Goal: Task Accomplishment & Management: Manage account settings

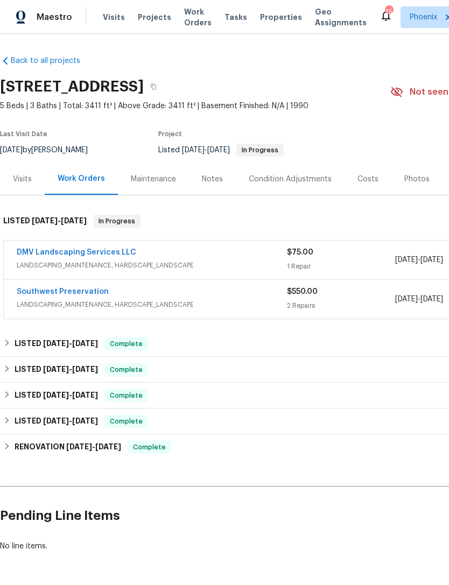
click at [184, 28] on span "Work Orders" at bounding box center [197, 17] width 27 height 22
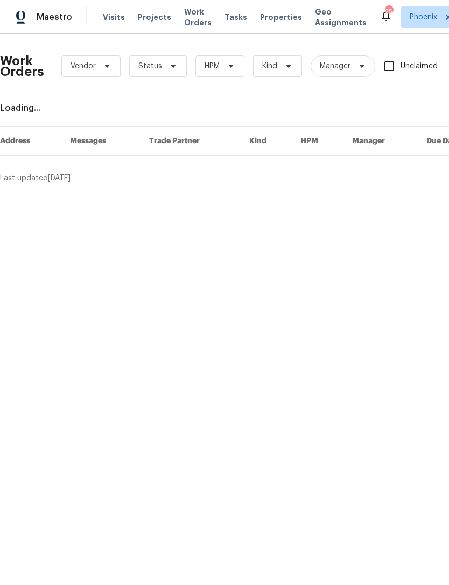
click at [154, 23] on span "Projects" at bounding box center [154, 17] width 33 height 11
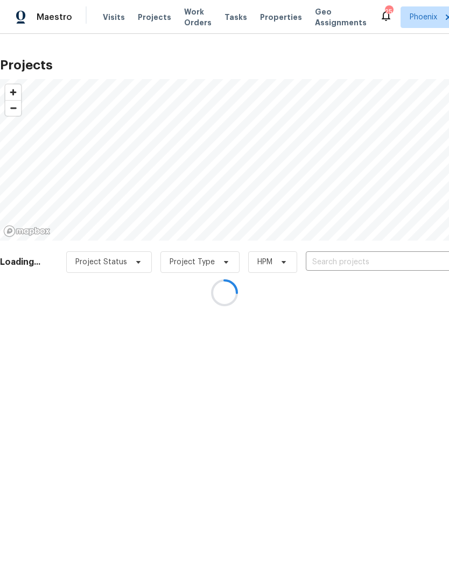
click at [339, 271] on input "text" at bounding box center [366, 262] width 123 height 17
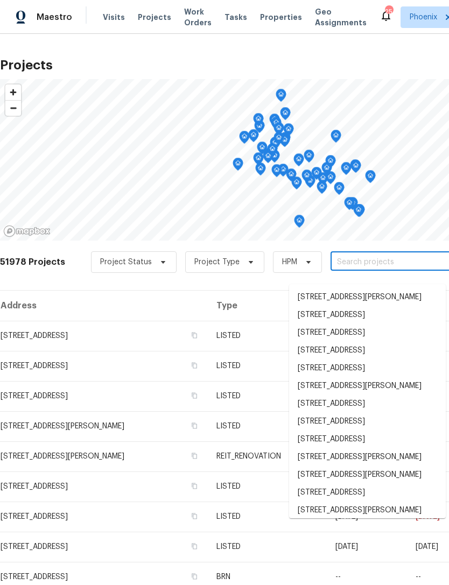
click at [354, 270] on input "text" at bounding box center [391, 262] width 123 height 17
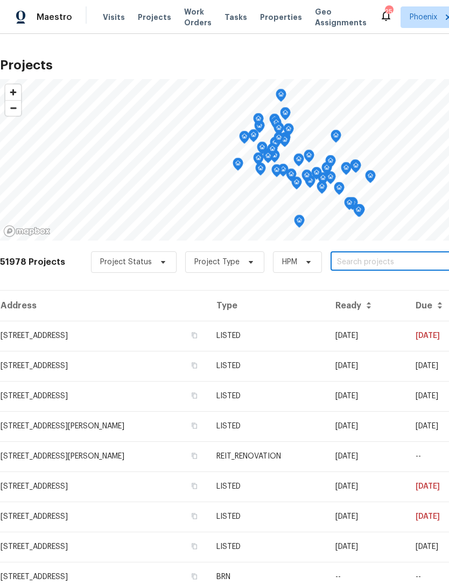
paste input "20033 N Herbert Ave, Maricopa, AZ 85138 ("
type input "20033 N Herbert Ave, Maricopa, AZ 85138"
click at [336, 301] on li "20033 N Herbert Ave, Maricopa, AZ 85138" at bounding box center [367, 297] width 157 height 18
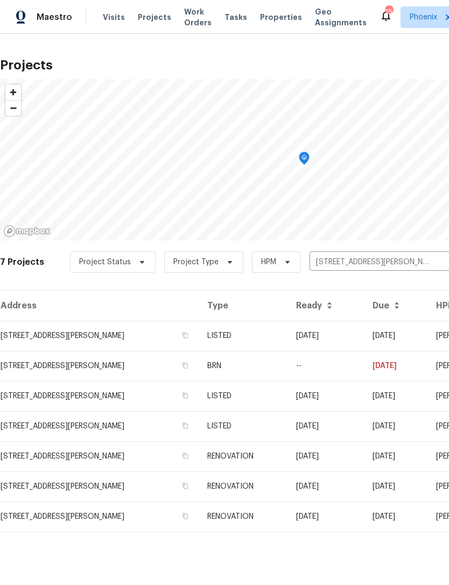
click at [79, 350] on td "20033 N Herbert Ave, Maricopa, AZ 85138" at bounding box center [99, 336] width 198 height 30
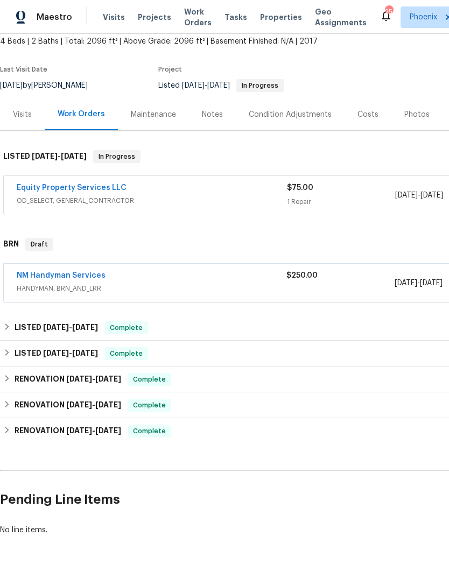
scroll to position [64, 0]
click at [66, 280] on link "NM Handyman Services" at bounding box center [61, 276] width 89 height 8
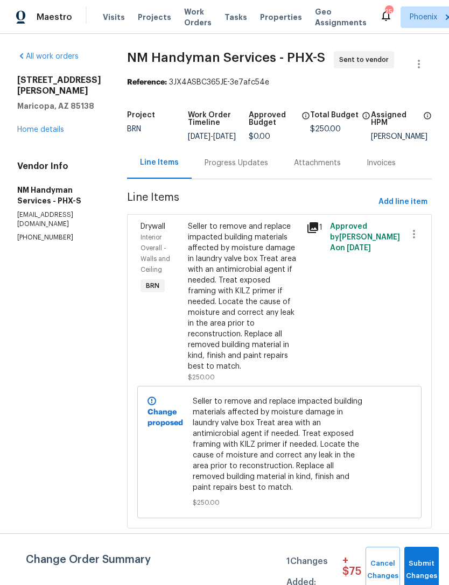
click at [33, 133] on link "Home details" at bounding box center [40, 130] width 47 height 8
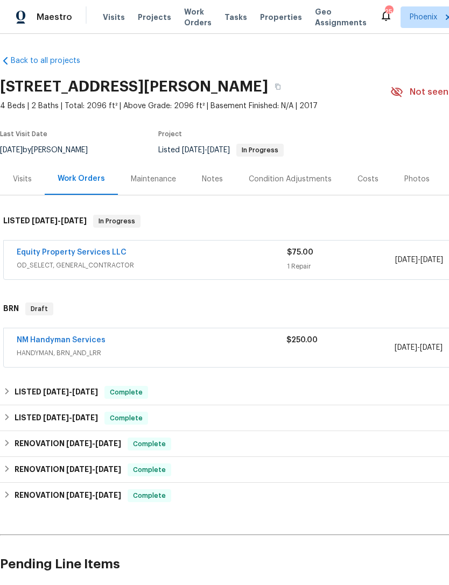
click at [68, 344] on link "NM Handyman Services" at bounding box center [61, 340] width 89 height 8
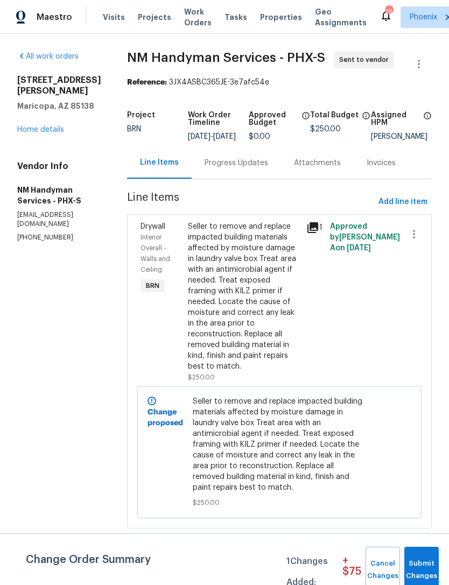
click at [52, 133] on link "Home details" at bounding box center [40, 130] width 47 height 8
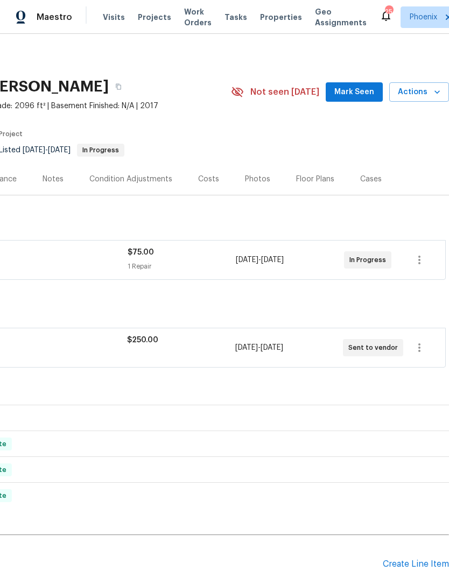
scroll to position [0, 159]
click at [423, 354] on icon "button" at bounding box center [418, 347] width 13 height 13
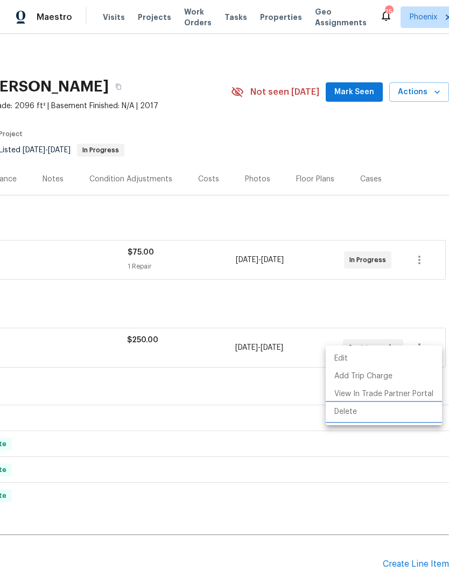
click at [349, 415] on li "Delete" at bounding box center [383, 412] width 116 height 18
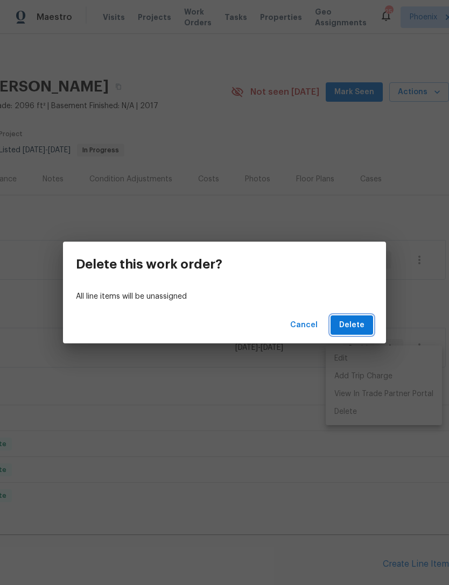
click at [354, 328] on span "Delete" at bounding box center [351, 324] width 25 height 13
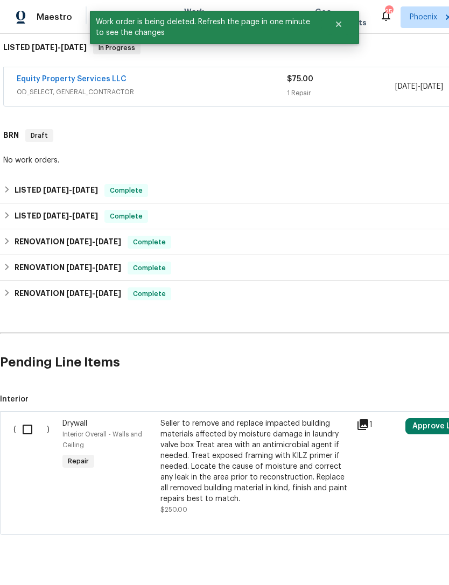
scroll to position [173, 0]
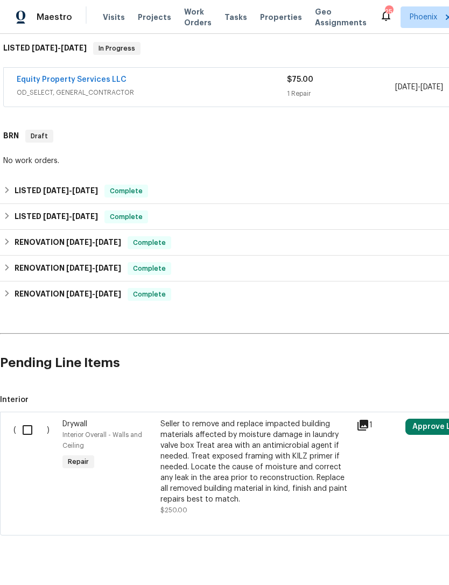
click at [21, 441] on input "checkbox" at bounding box center [31, 429] width 31 height 23
checkbox input "true"
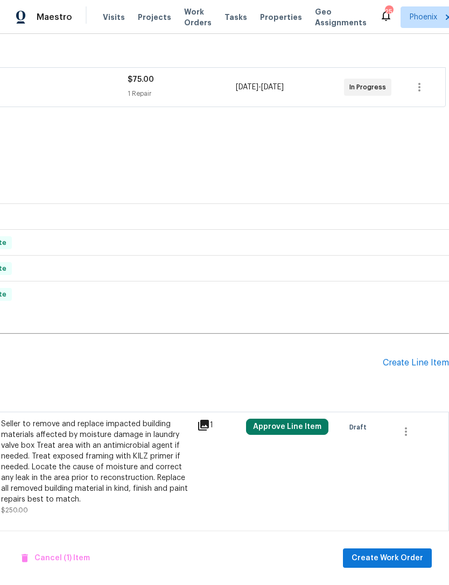
scroll to position [173, 159]
click at [408, 438] on icon "button" at bounding box center [405, 431] width 13 height 13
click at [418, 444] on li "Cancel" at bounding box center [413, 442] width 41 height 18
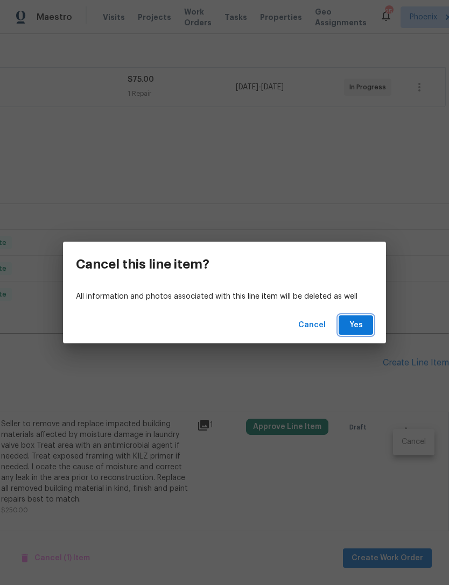
click at [361, 332] on button "Yes" at bounding box center [355, 325] width 34 height 20
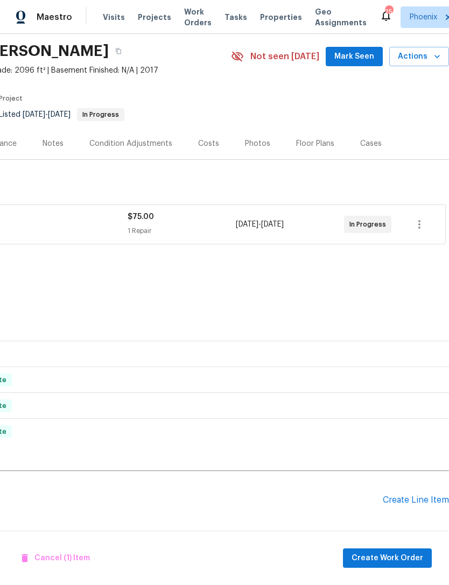
scroll to position [35, 159]
click at [364, 50] on span "Mark Seen" at bounding box center [354, 56] width 40 height 13
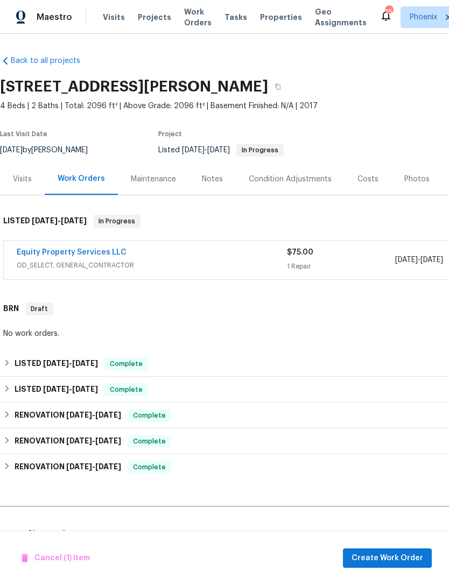
scroll to position [0, 0]
click at [202, 174] on div "Notes" at bounding box center [212, 179] width 21 height 11
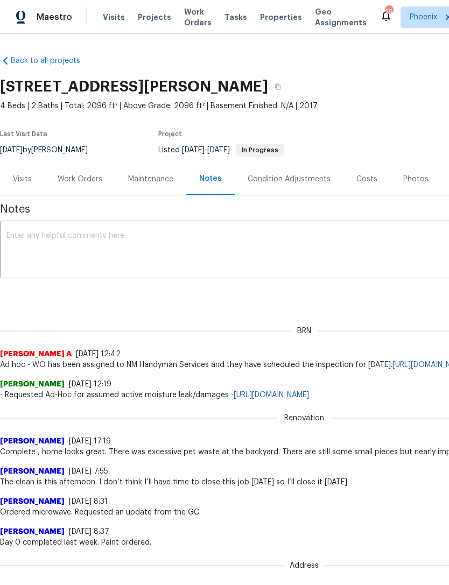
click at [132, 258] on textarea at bounding box center [303, 251] width 595 height 38
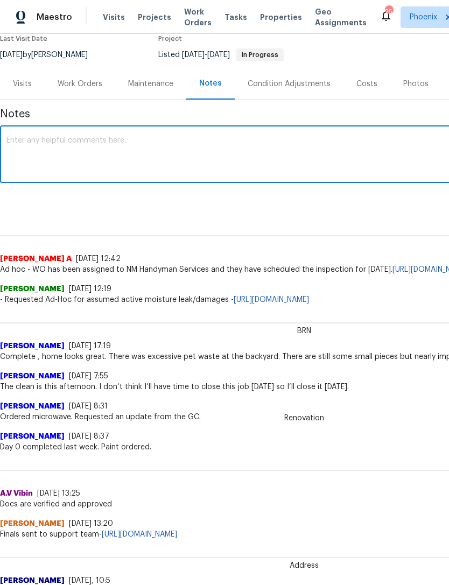
scroll to position [95, 0]
click at [46, 158] on textarea at bounding box center [303, 156] width 595 height 38
type textarea "I"
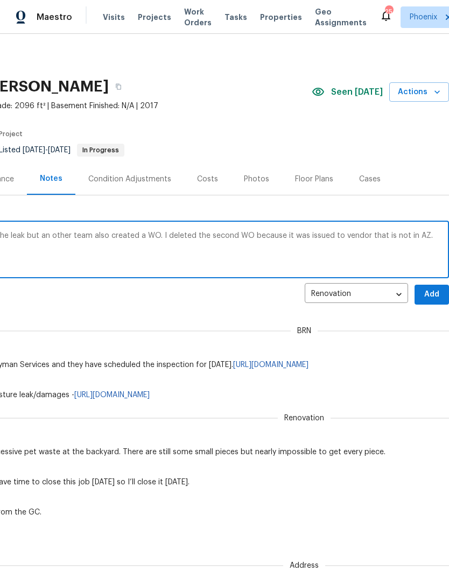
scroll to position [0, 159]
type textarea "I had created a WO for Equity to address the leak but an other team also create…"
click at [435, 301] on span "Add" at bounding box center [431, 294] width 17 height 13
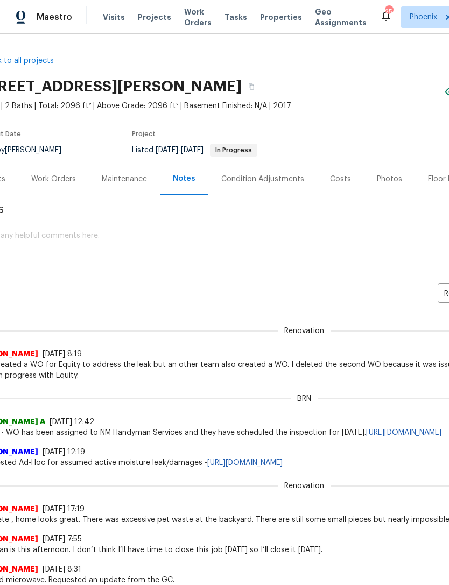
scroll to position [0, 27]
click at [55, 184] on div "Work Orders" at bounding box center [53, 179] width 45 height 11
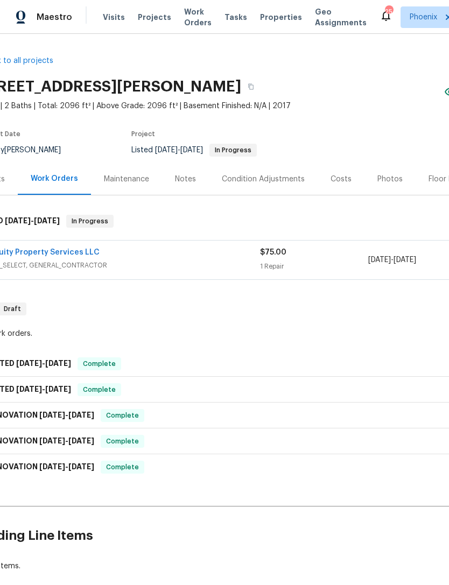
click at [33, 256] on link "Equity Property Services LLC" at bounding box center [45, 252] width 110 height 8
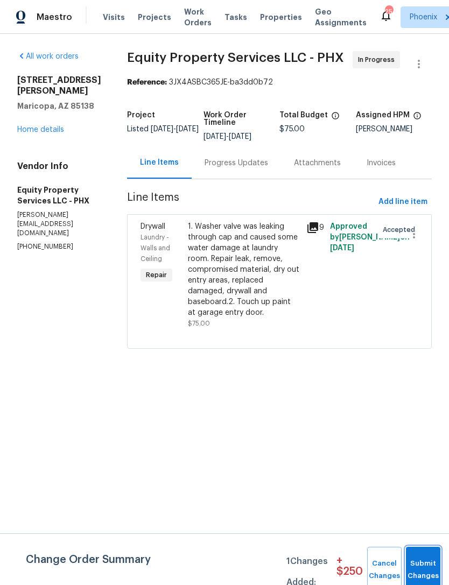
click at [424, 558] on button "Submit Changes" at bounding box center [423, 569] width 34 height 46
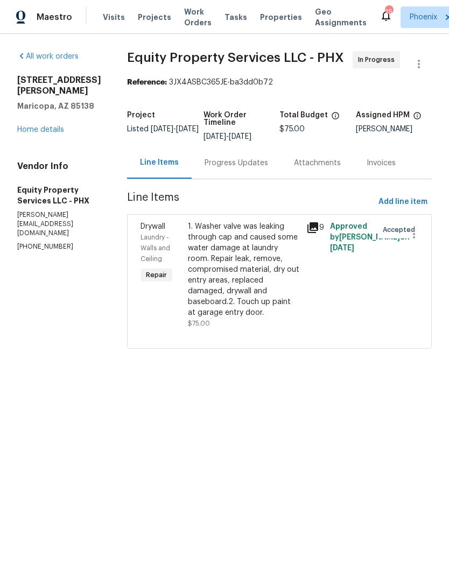
click at [30, 133] on link "Home details" at bounding box center [40, 130] width 47 height 8
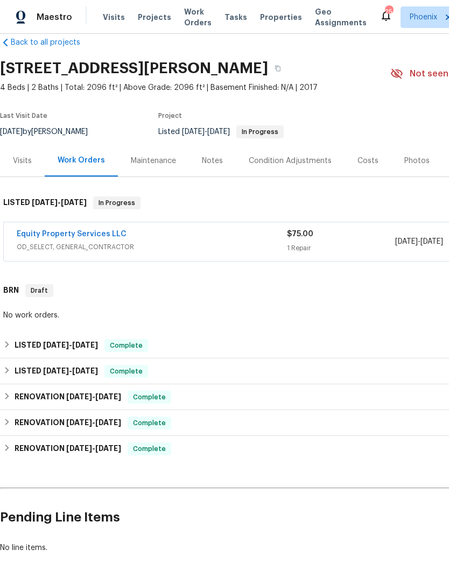
scroll to position [19, 0]
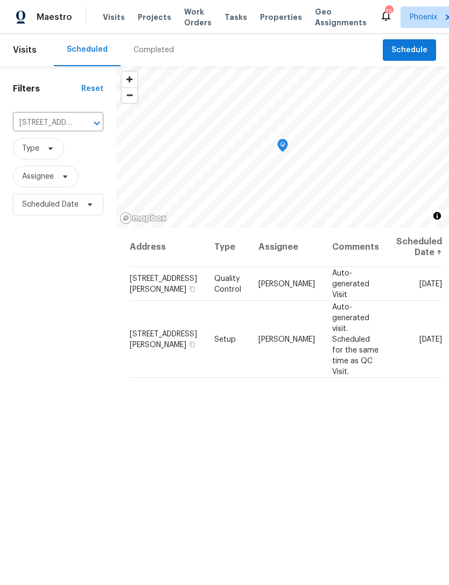
click at [81, 126] on icon "Clear" at bounding box center [83, 123] width 6 height 6
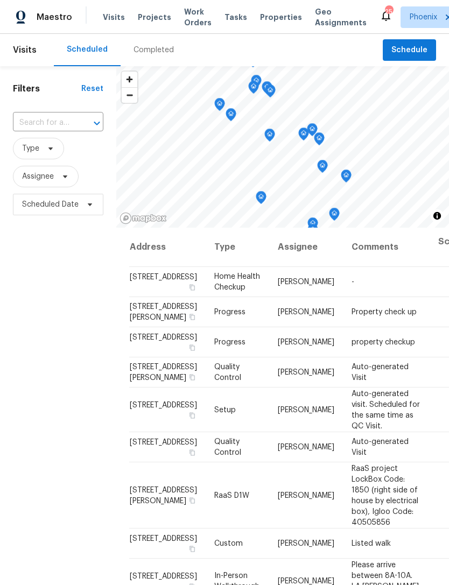
click at [44, 131] on input "text" at bounding box center [43, 123] width 60 height 17
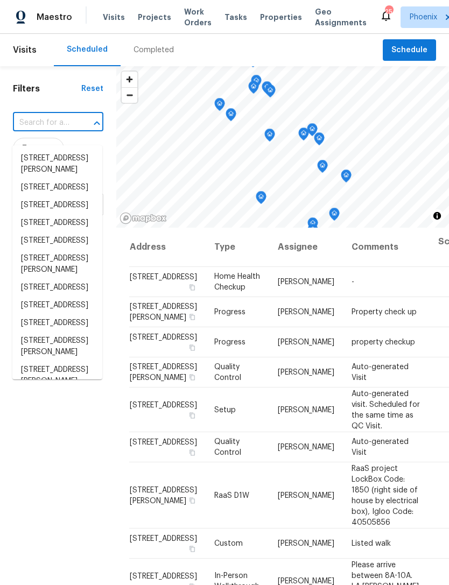
click at [38, 131] on input "text" at bounding box center [43, 123] width 60 height 17
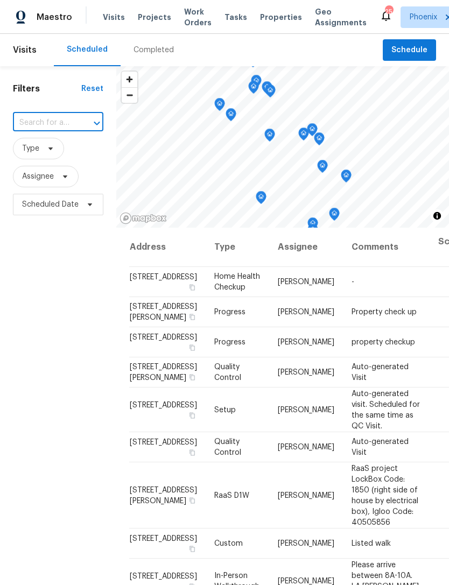
paste input "1175 E Prickly Pear St, Casa Grande, AZ 85122"
type input "1175 E Prickly Pear St, Casa Grande, AZ 85122"
click at [41, 167] on li "1175 E Prickly Pear St, Casa Grande, AZ 85122" at bounding box center [57, 159] width 90 height 18
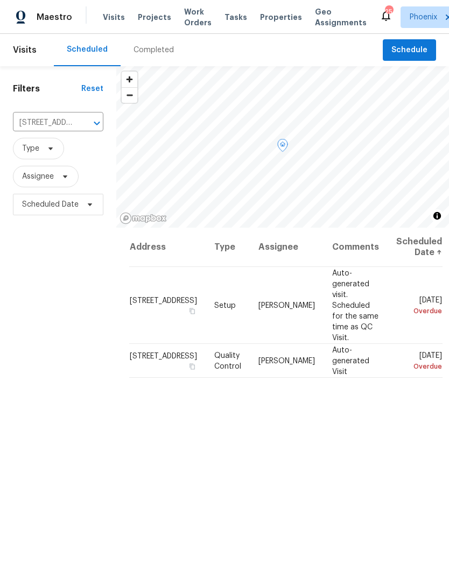
click at [0, 0] on span at bounding box center [0, 0] width 0 height 0
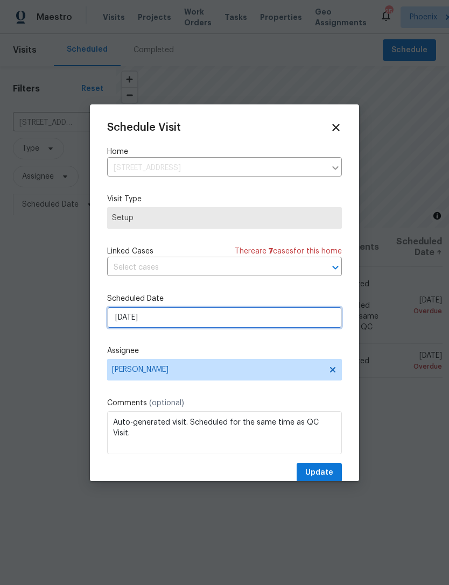
click at [212, 317] on input "[DATE]" at bounding box center [224, 318] width 234 height 22
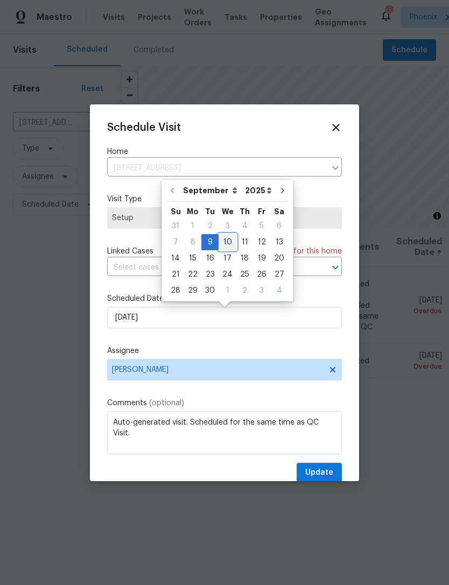
click at [224, 241] on div "10" at bounding box center [227, 241] width 18 height 15
type input "[DATE]"
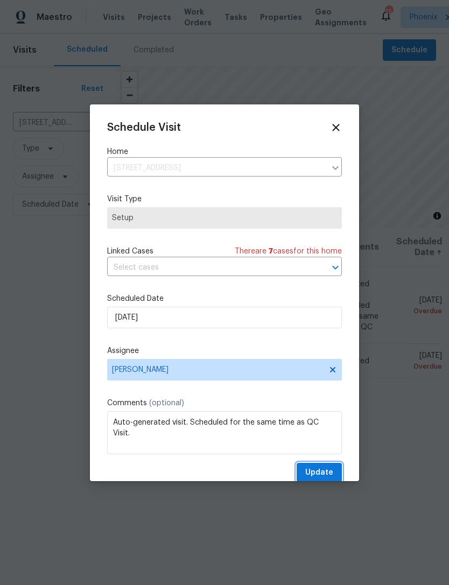
click at [319, 474] on span "Update" at bounding box center [319, 472] width 28 height 13
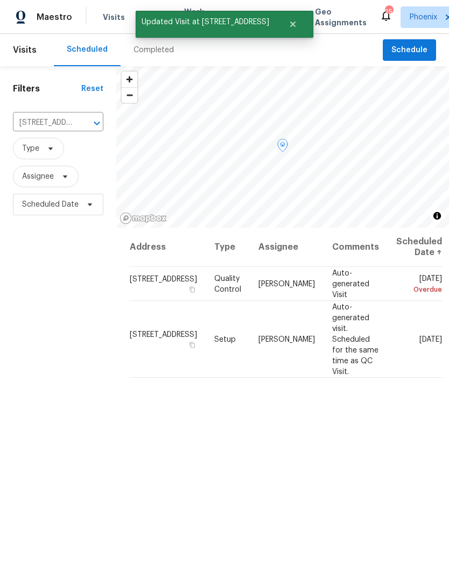
click at [0, 0] on icon at bounding box center [0, 0] width 0 height 0
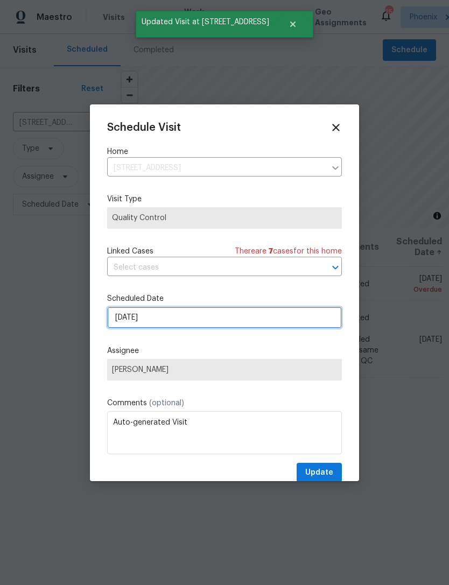
click at [216, 326] on input "[DATE]" at bounding box center [224, 318] width 234 height 22
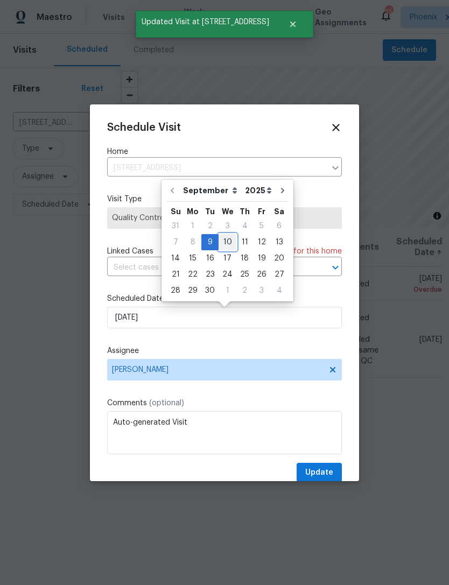
click at [219, 240] on div "10" at bounding box center [227, 241] width 18 height 15
type input "[DATE]"
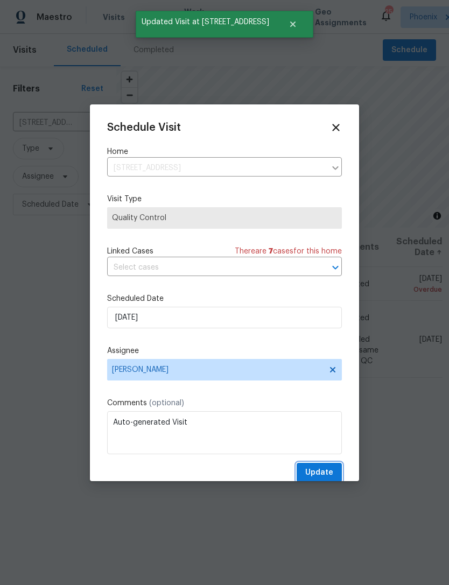
click at [326, 476] on span "Update" at bounding box center [319, 472] width 28 height 13
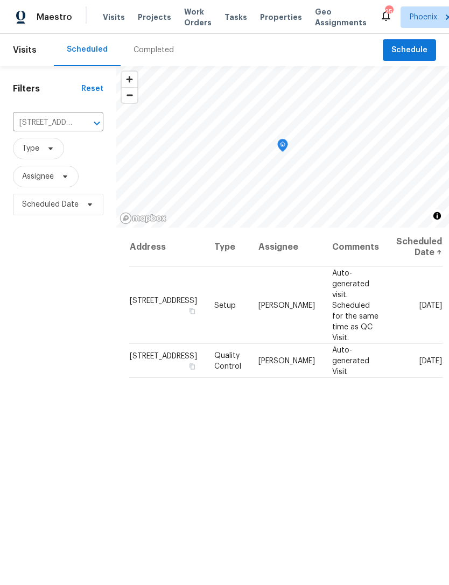
click at [81, 126] on icon "Clear" at bounding box center [83, 123] width 6 height 6
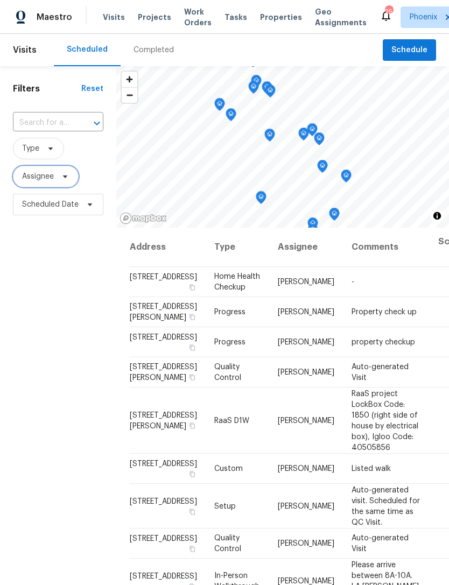
click at [62, 187] on span "Assignee" at bounding box center [46, 177] width 66 height 22
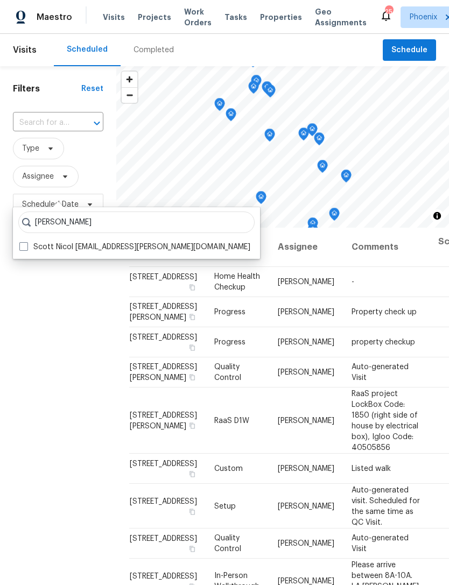
type input "Scott nicol"
click at [154, 246] on label "Scott Nicol scott.nicol@opendoor.com" at bounding box center [134, 246] width 231 height 11
click at [26, 246] on input "Scott Nicol scott.nicol@opendoor.com" at bounding box center [22, 244] width 7 height 7
checkbox input "true"
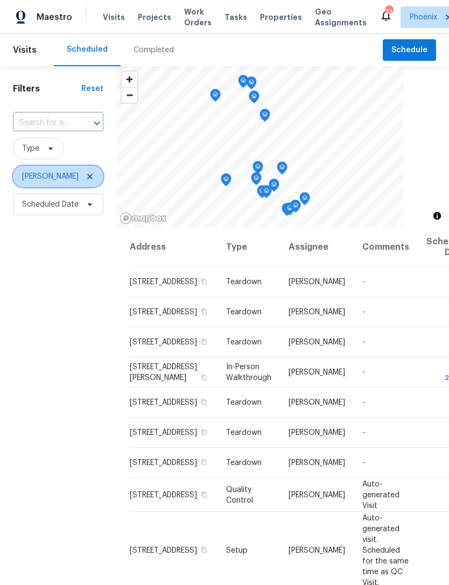
click at [86, 181] on icon at bounding box center [90, 176] width 9 height 9
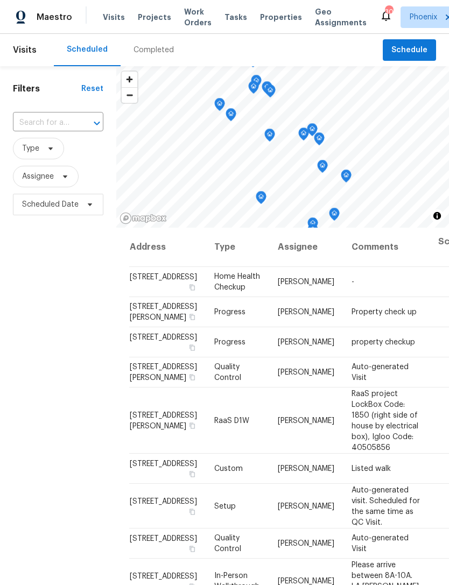
click at [53, 131] on input "text" at bounding box center [43, 123] width 60 height 17
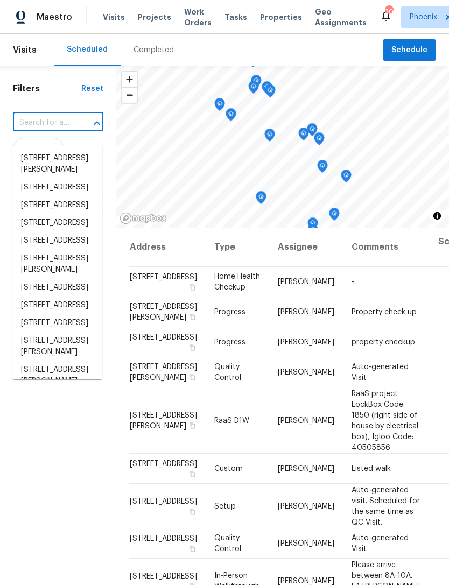
click at [43, 129] on input "text" at bounding box center [43, 123] width 60 height 17
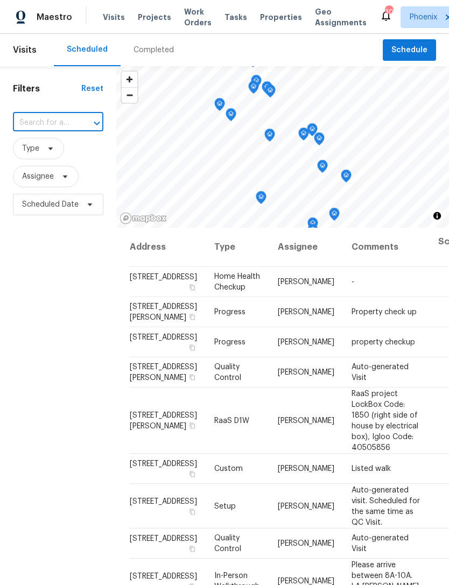
paste input "4481 E Sundance Ct, Gilbert, AZ 85297"
type input "4481 E Sundance Ct, Gilbert, AZ 85297"
click at [46, 167] on li "[STREET_ADDRESS]" at bounding box center [57, 159] width 90 height 18
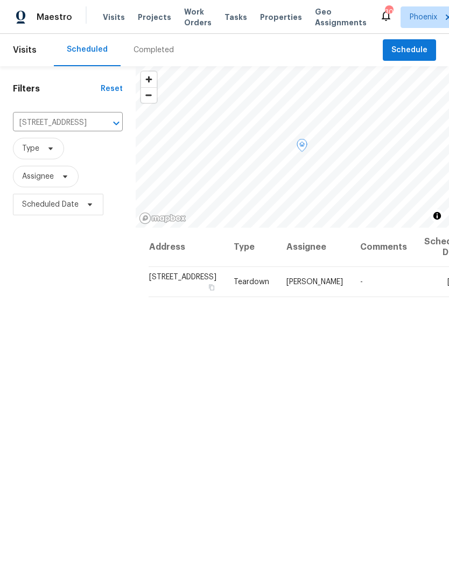
click at [0, 0] on icon at bounding box center [0, 0] width 0 height 0
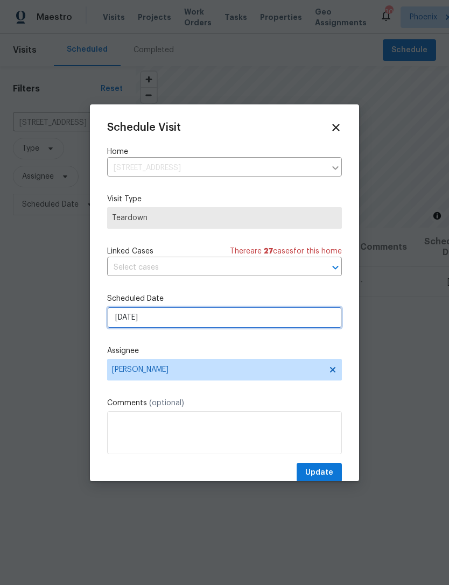
click at [184, 320] on input "9/21/2025" at bounding box center [224, 318] width 234 height 22
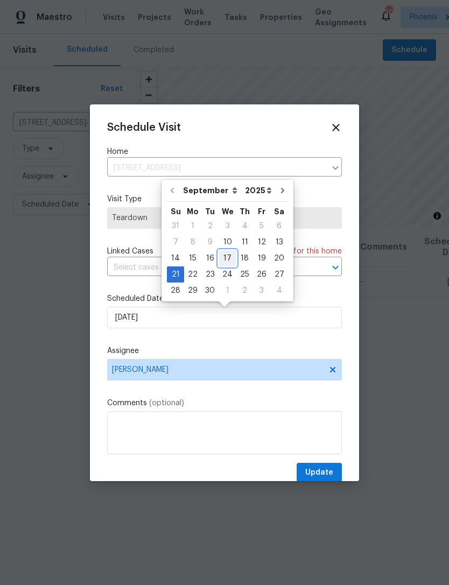
click at [226, 257] on div "17" at bounding box center [227, 258] width 18 height 15
type input "9/17/2025"
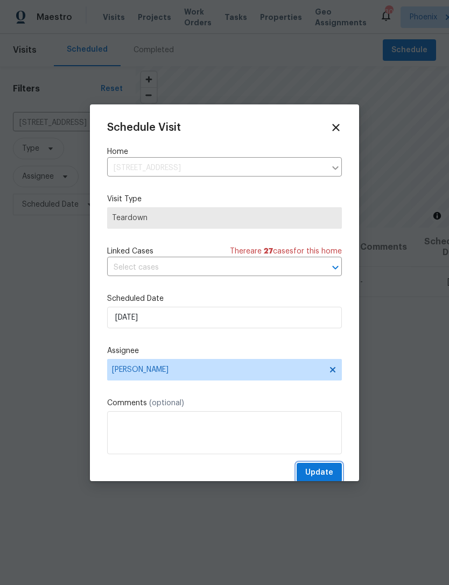
click at [323, 479] on span "Update" at bounding box center [319, 472] width 28 height 13
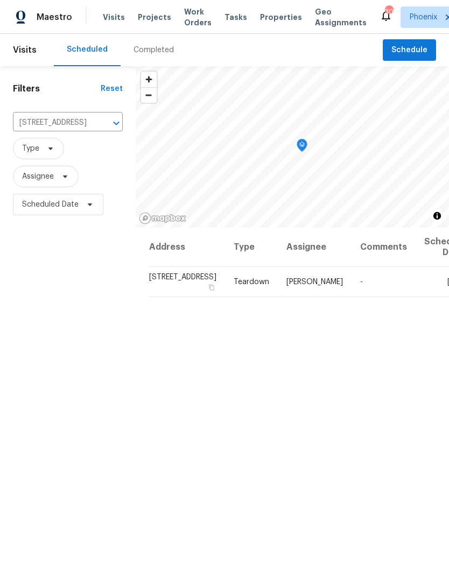
click at [349, 570] on div "Address Type Assignee Comments Scheduled Date ↑ 4481 E Sundance Ct, Gilbert, AZ…" at bounding box center [292, 461] width 313 height 468
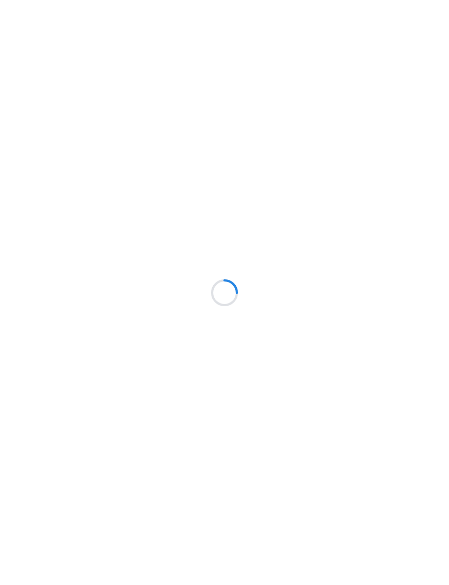
click at [54, 343] on div at bounding box center [224, 292] width 449 height 585
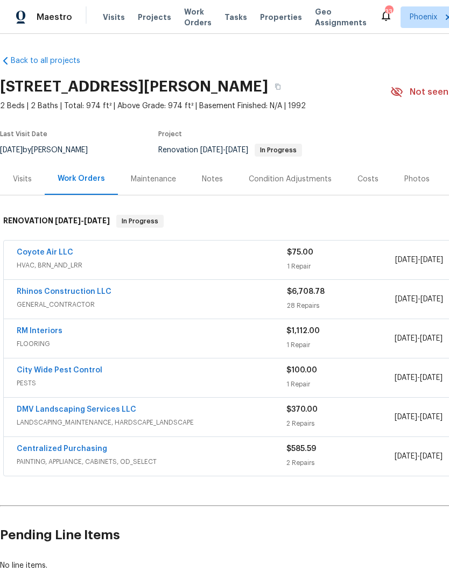
click at [60, 335] on link "RM Interiors" at bounding box center [40, 331] width 46 height 8
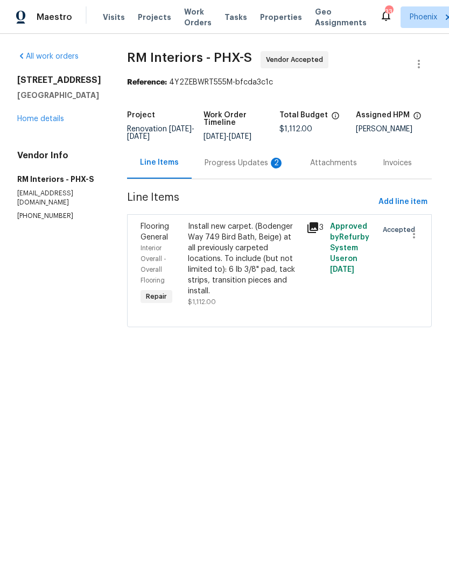
click at [255, 179] on div "Progress Updates 2" at bounding box center [243, 163] width 105 height 32
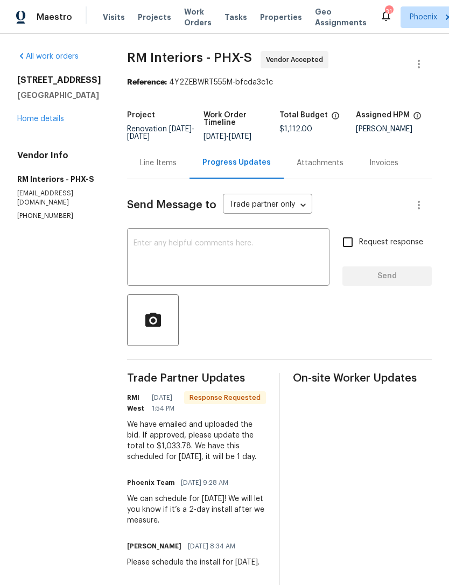
click at [155, 179] on div "Line Items" at bounding box center [158, 163] width 62 height 32
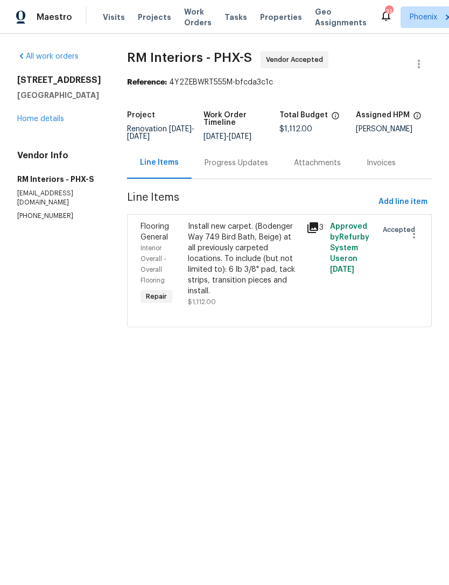
click at [236, 168] on div "Progress Updates" at bounding box center [235, 163] width 63 height 11
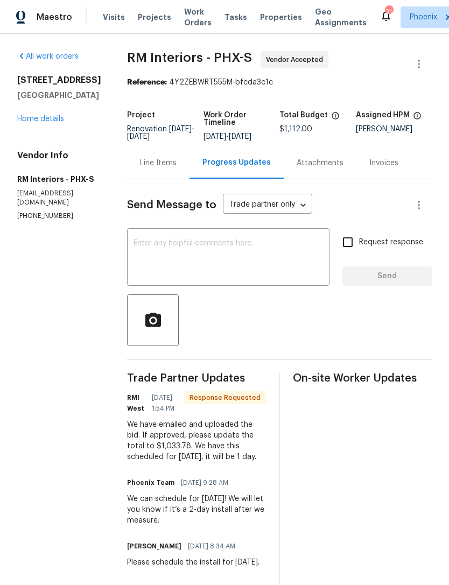
click at [217, 259] on textarea at bounding box center [227, 258] width 189 height 38
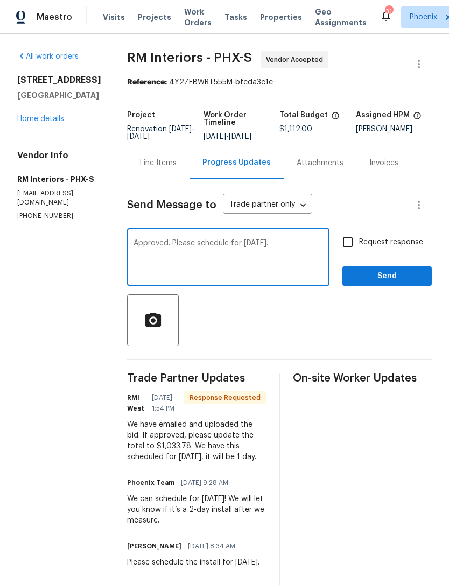
type textarea "Approved. Please schedule for [DATE]."
click at [416, 286] on button "Send" at bounding box center [386, 276] width 89 height 20
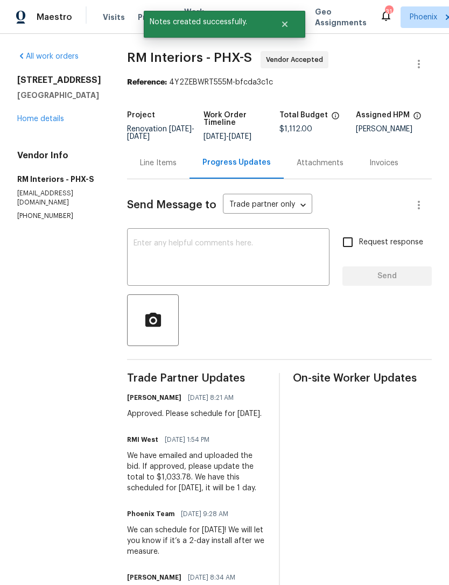
click at [52, 139] on div "All work orders 6512 S Sawgrass Dr Chandler, AZ 85249 Home details Vendor Info …" at bounding box center [59, 135] width 84 height 169
click at [50, 123] on link "Home details" at bounding box center [40, 119] width 47 height 8
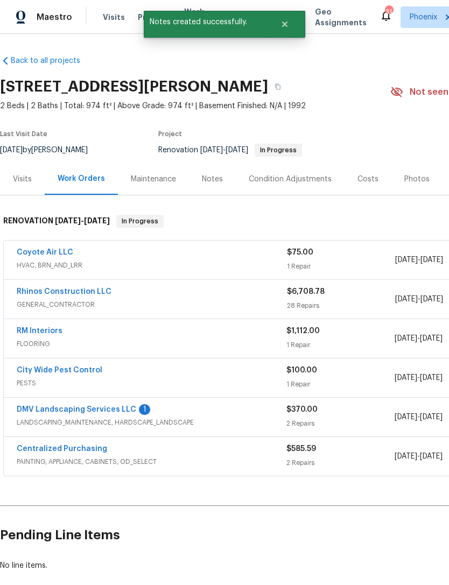
click at [106, 413] on link "DMV Landscaping Services LLC" at bounding box center [76, 410] width 119 height 8
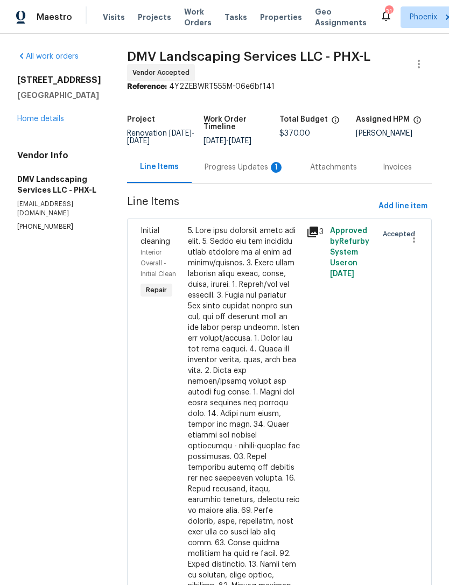
click at [249, 173] on div "Progress Updates 1" at bounding box center [244, 167] width 80 height 11
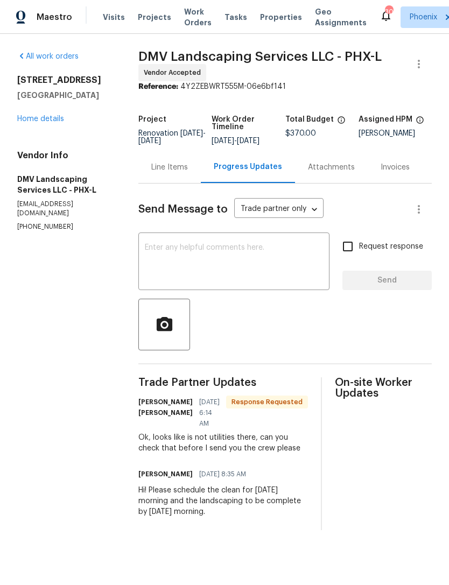
click at [57, 123] on link "Home details" at bounding box center [40, 119] width 47 height 8
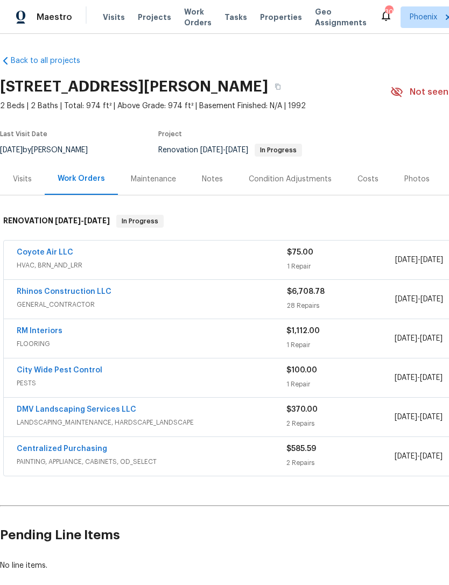
click at [49, 256] on link "Coyote Air LLC" at bounding box center [45, 252] width 56 height 8
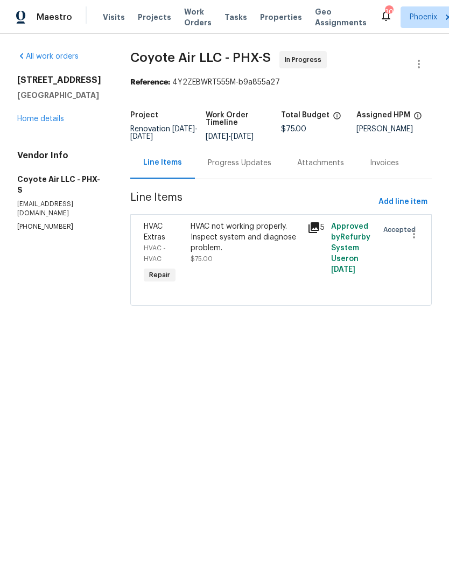
click at [245, 253] on div "HVAC not working properly. Inspect system and diagnose problem." at bounding box center [245, 237] width 111 height 32
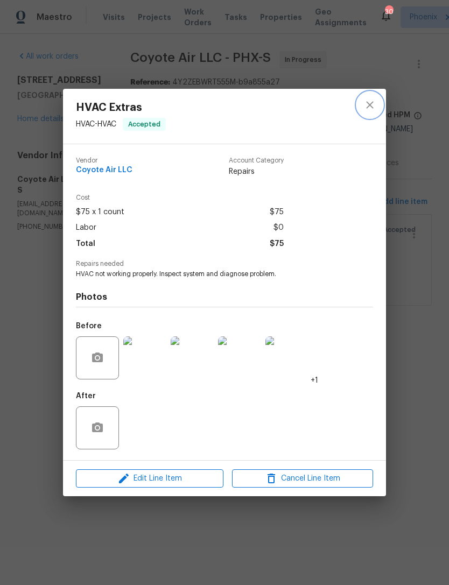
click at [375, 101] on icon "close" at bounding box center [369, 104] width 13 height 13
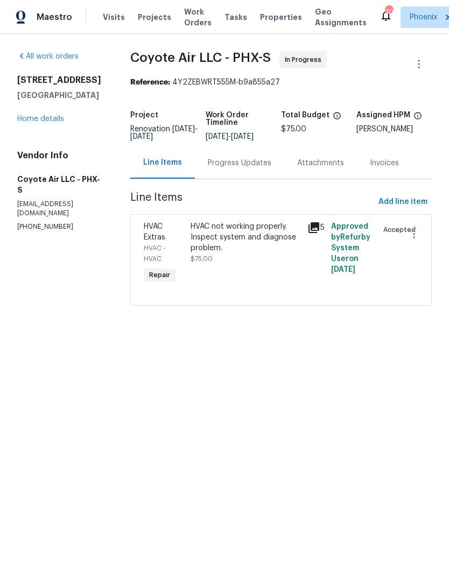
click at [245, 168] on div "Progress Updates" at bounding box center [239, 163] width 63 height 11
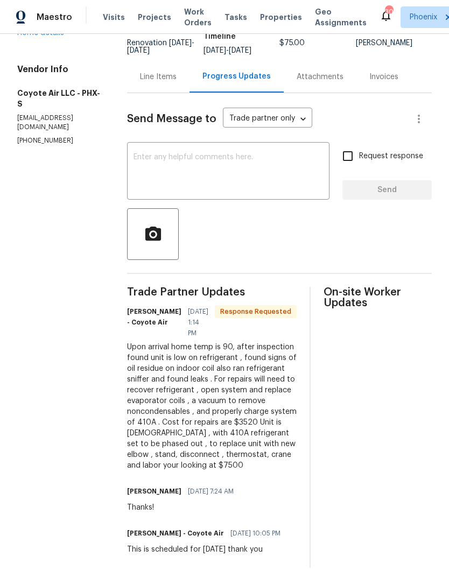
scroll to position [108, 0]
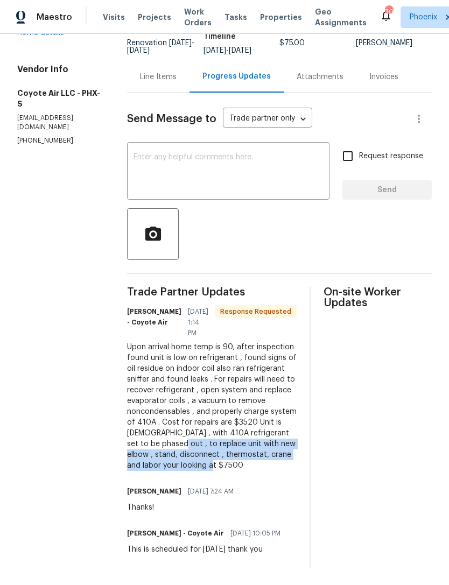
copy div "to replace unit with new elbow , stand, disconnect , thermostat, crane and labo…"
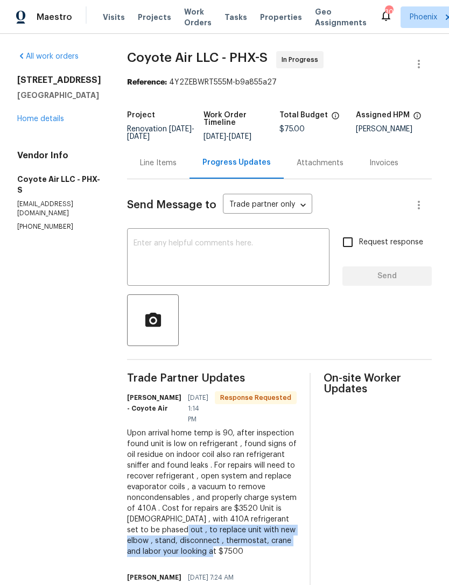
scroll to position [0, 0]
click at [152, 168] on div "Line Items" at bounding box center [158, 163] width 37 height 11
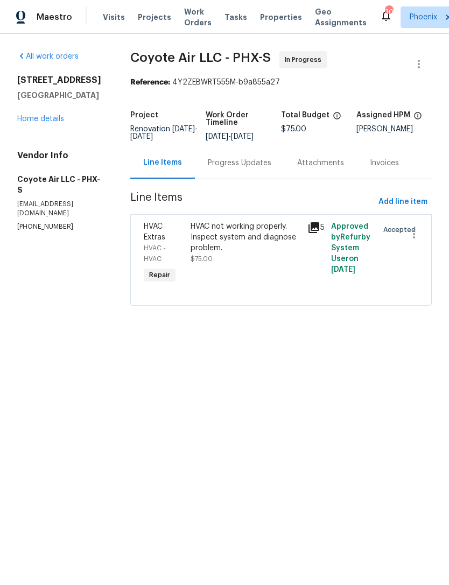
click at [275, 253] on div "HVAC not working properly. Inspect system and diagnose problem." at bounding box center [245, 237] width 111 height 32
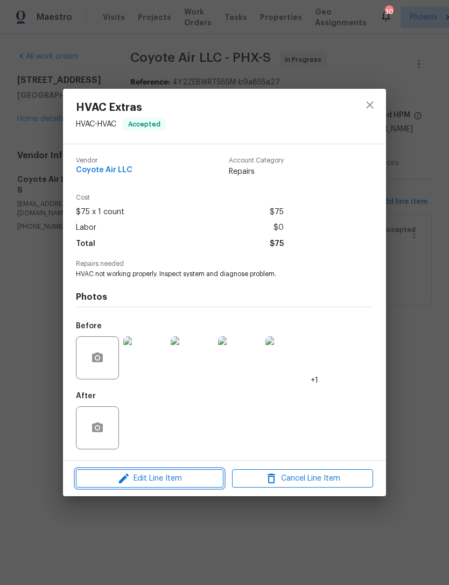
click at [163, 480] on span "Edit Line Item" at bounding box center [149, 478] width 141 height 13
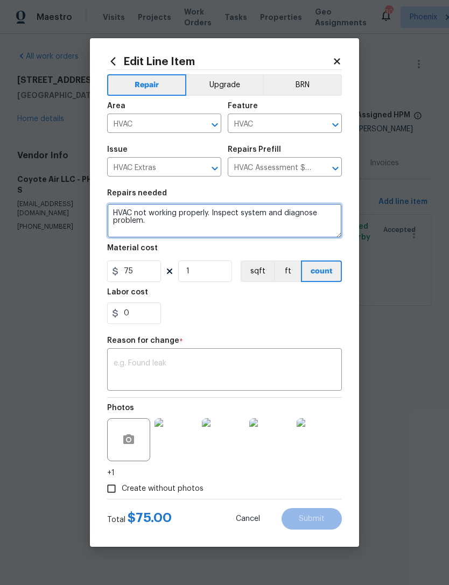
click at [190, 228] on textarea "HVAC not working properly. Inspect system and diagnose problem." at bounding box center [224, 220] width 234 height 34
click at [166, 231] on textarea "HVAC not working properly. Inspect system and diagnose problem." at bounding box center [224, 220] width 234 height 34
paste textarea "to replace unit with new elbow , stand, disconnect , thermostat, crane and labo…"
click at [155, 222] on textarea "HVAC not working properly. Inspect system and diagnose problem. to replace unit…" at bounding box center [224, 220] width 234 height 34
click at [185, 221] on textarea "HVAC not working properly. Inspect system and diagnose problem. to replace unit…" at bounding box center [224, 220] width 234 height 34
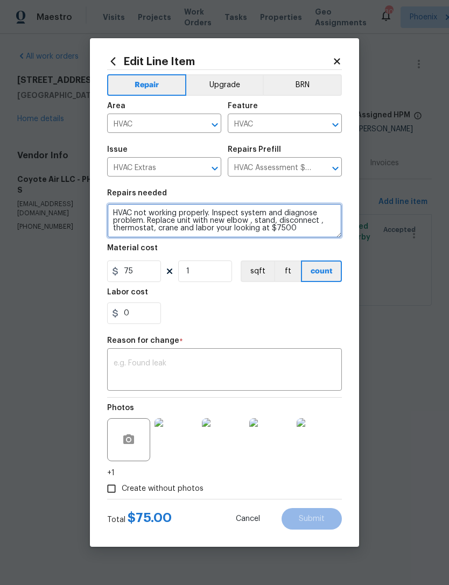
click at [301, 230] on textarea "HVAC not working properly. Inspect system and diagnose problem. Replace unit wi…" at bounding box center [224, 220] width 234 height 34
type textarea "HVAC not working properly. Inspect system and diagnose problem. Replace unit wi…"
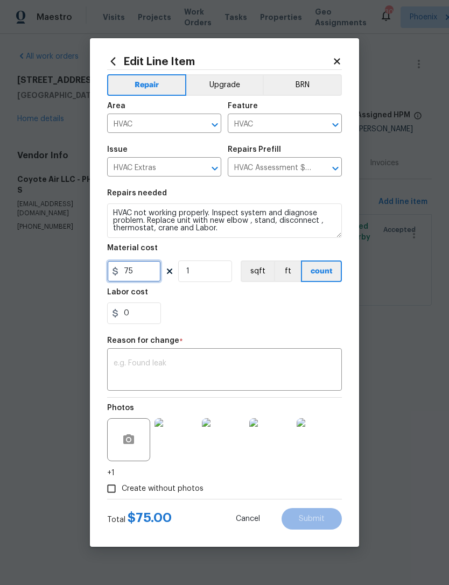
click at [150, 278] on input "75" at bounding box center [134, 271] width 54 height 22
type input "7500"
click at [238, 357] on div "x ​" at bounding box center [224, 371] width 234 height 40
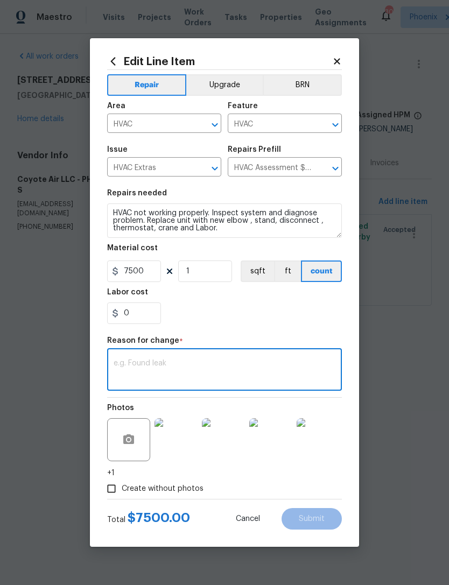
click at [280, 364] on textarea at bounding box center [224, 370] width 222 height 23
type textarea "Updated scope"
click at [290, 317] on div "0" at bounding box center [224, 313] width 234 height 22
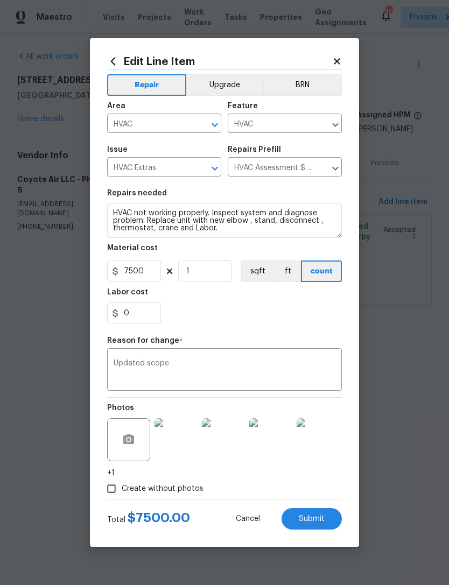
click at [328, 515] on button "Submit" at bounding box center [311, 519] width 60 height 22
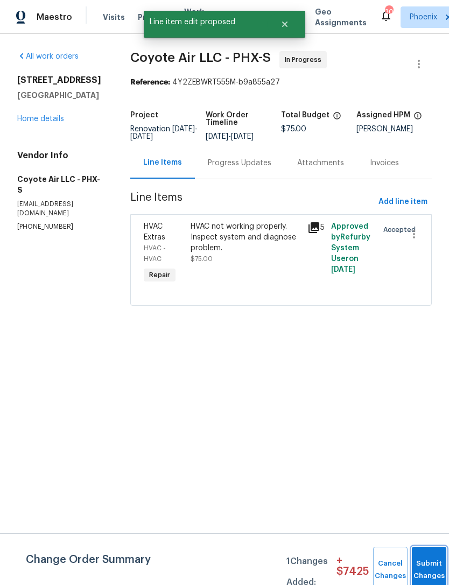
click at [435, 566] on button "Submit Changes" at bounding box center [428, 569] width 34 height 46
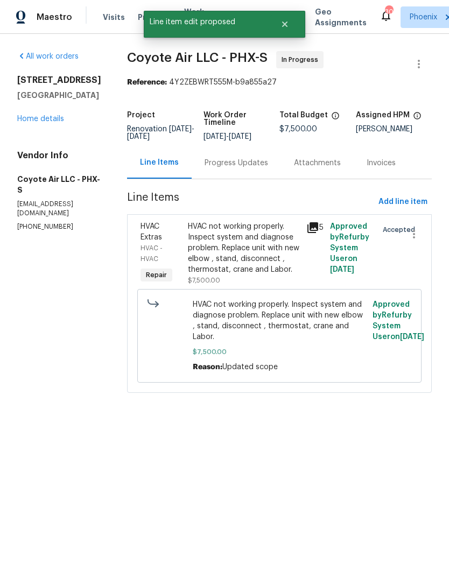
click at [54, 123] on link "Home details" at bounding box center [40, 119] width 47 height 8
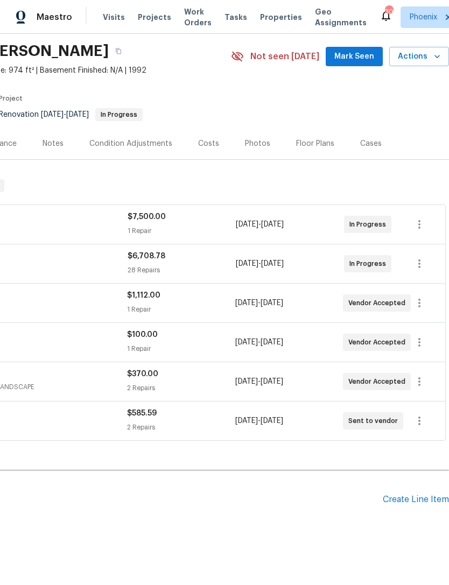
scroll to position [35, 159]
click at [365, 64] on span "Mark Seen" at bounding box center [354, 57] width 40 height 13
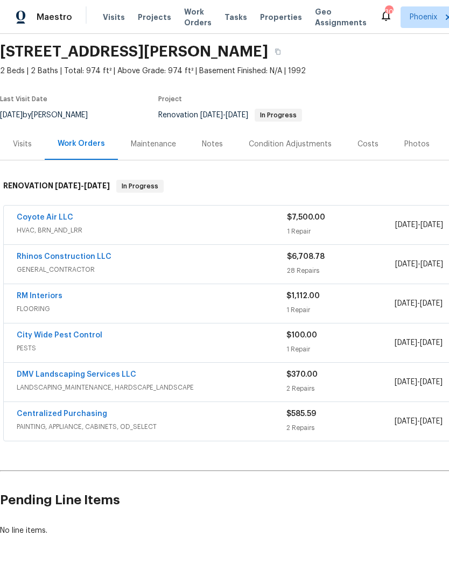
scroll to position [35, 0]
click at [215, 150] on div "Notes" at bounding box center [212, 144] width 21 height 11
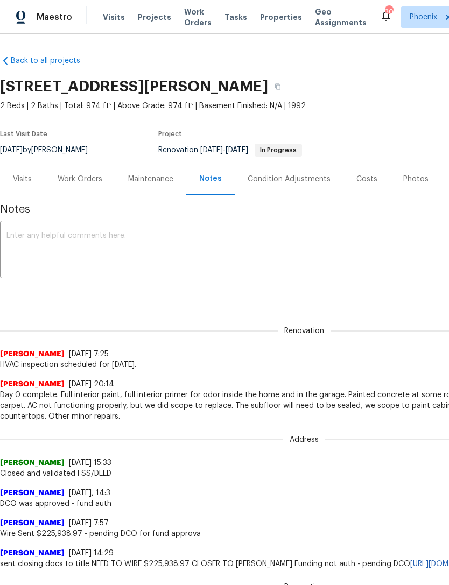
click at [122, 248] on textarea at bounding box center [303, 251] width 595 height 38
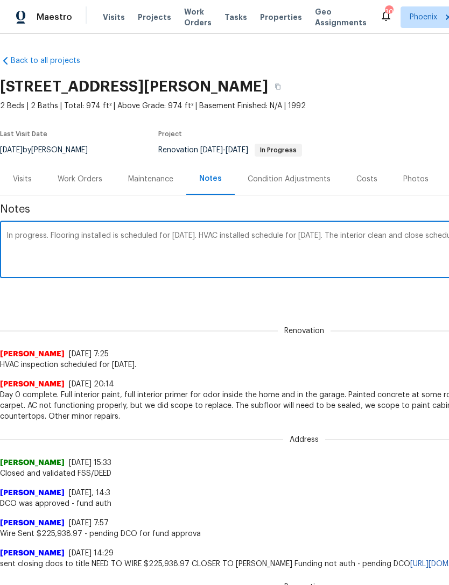
scroll to position [0, 159]
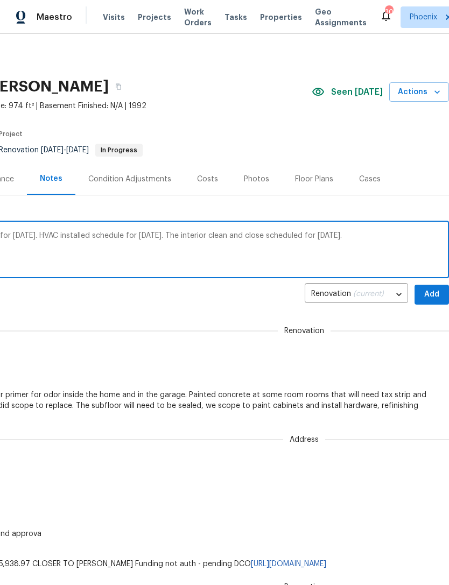
type textarea "In progress. Flooring installed is scheduled for Friday. HVAC installed schedul…"
click at [428, 301] on span "Add" at bounding box center [431, 294] width 17 height 13
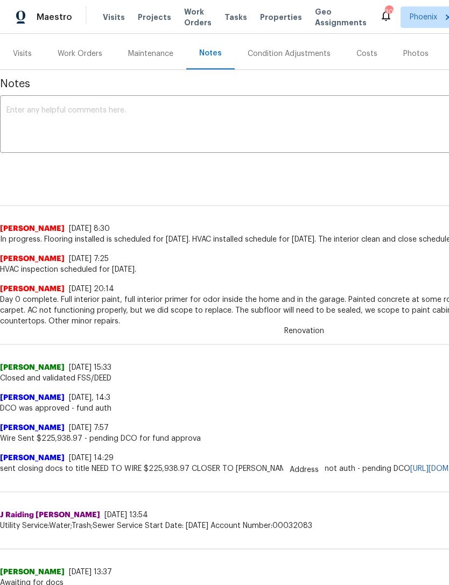
scroll to position [127, -1]
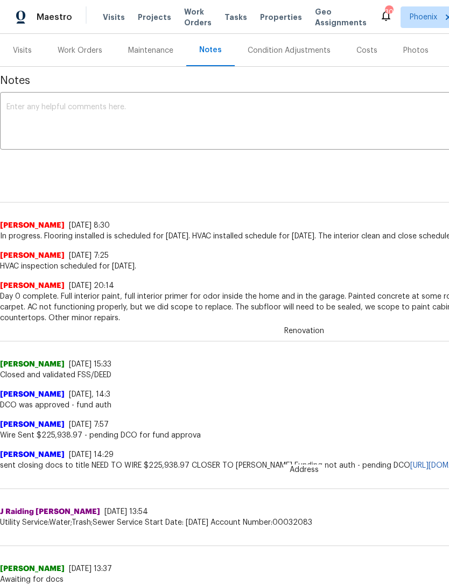
click at [77, 53] on div "Work Orders" at bounding box center [80, 50] width 70 height 32
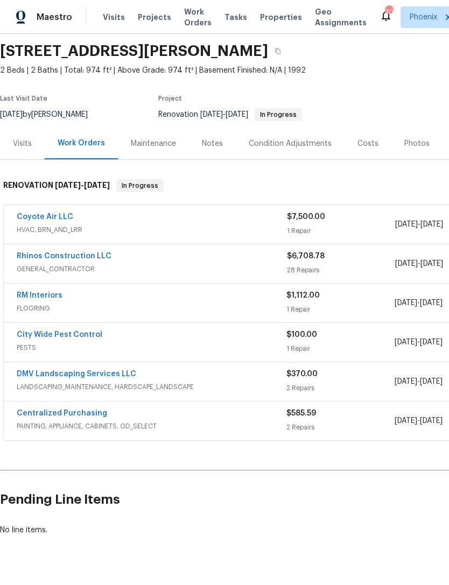
scroll to position [35, 0]
click at [79, 339] on link "City Wide Pest Control" at bounding box center [60, 335] width 86 height 8
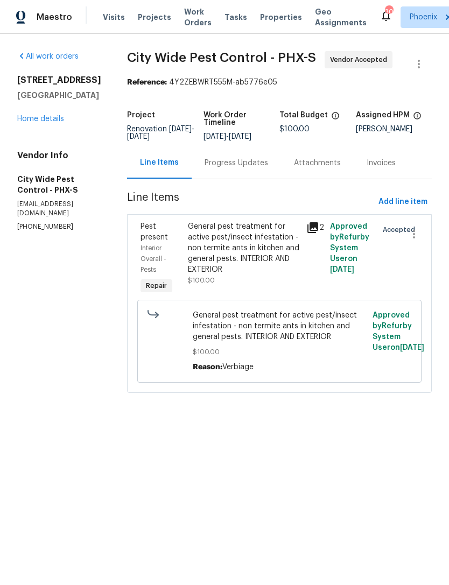
click at [252, 168] on div "Progress Updates" at bounding box center [235, 163] width 63 height 11
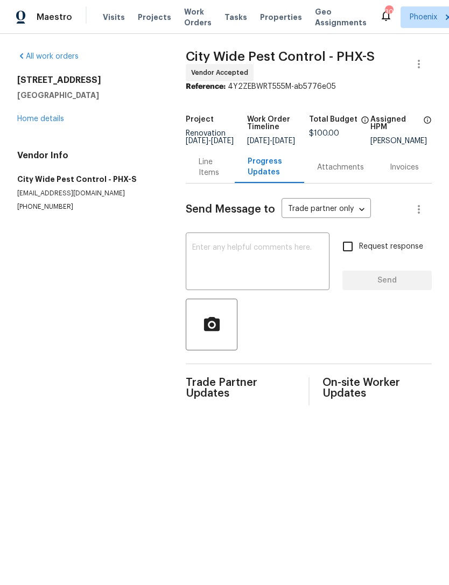
click at [248, 269] on textarea at bounding box center [257, 263] width 131 height 38
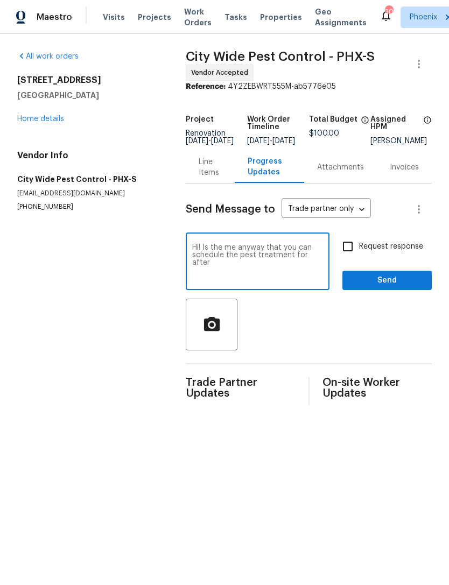
click at [219, 264] on textarea "Hi! Is the me anyway that you can schedule the pest treatment for after" at bounding box center [257, 263] width 131 height 38
click at [226, 265] on textarea "Hi! Is the me anyway that you can schedule the pest treatment for after" at bounding box center [257, 263] width 131 height 38
click at [314, 274] on textarea "Hi! Is there anyway that you can schedule the pest treatment for after" at bounding box center [257, 263] width 131 height 38
type textarea "Hi! Is there anyway that you can schedule the pest treatment for after 1pm on t…"
click at [409, 287] on span "Send" at bounding box center [387, 280] width 72 height 13
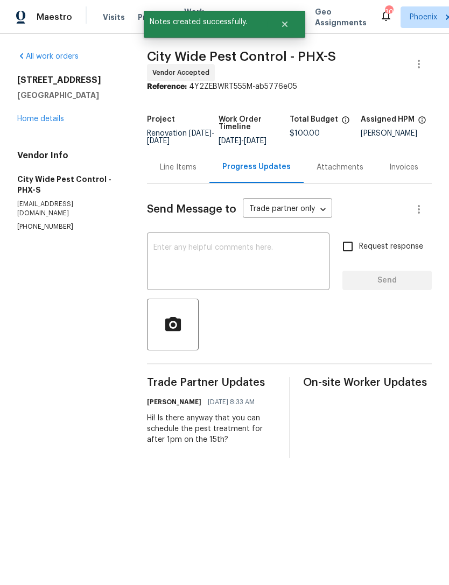
click at [52, 123] on link "Home details" at bounding box center [40, 119] width 47 height 8
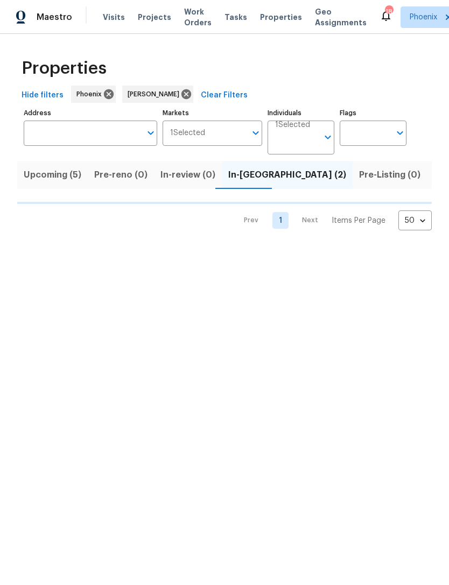
scroll to position [0, 144]
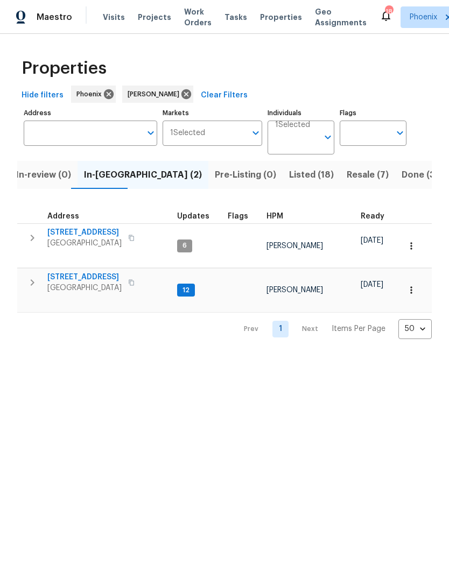
click at [80, 277] on span "[STREET_ADDRESS]" at bounding box center [84, 277] width 74 height 11
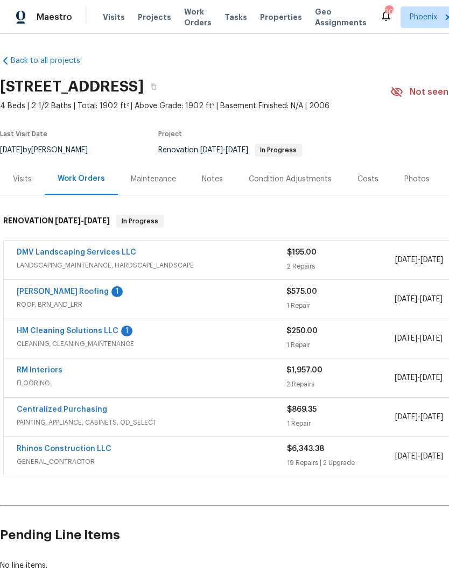
click at [56, 295] on link "Stout Roofing" at bounding box center [63, 292] width 92 height 8
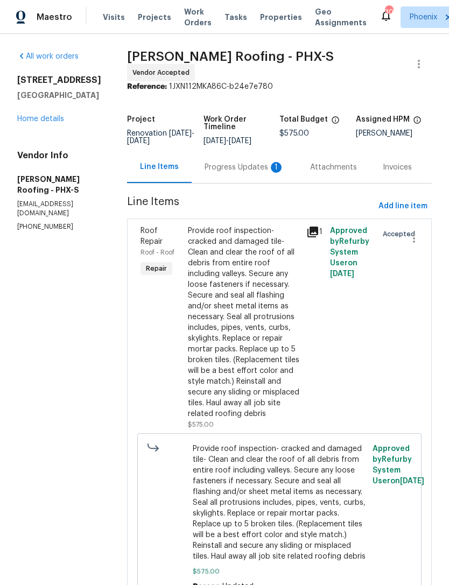
click at [254, 173] on div "Progress Updates 1" at bounding box center [244, 167] width 80 height 11
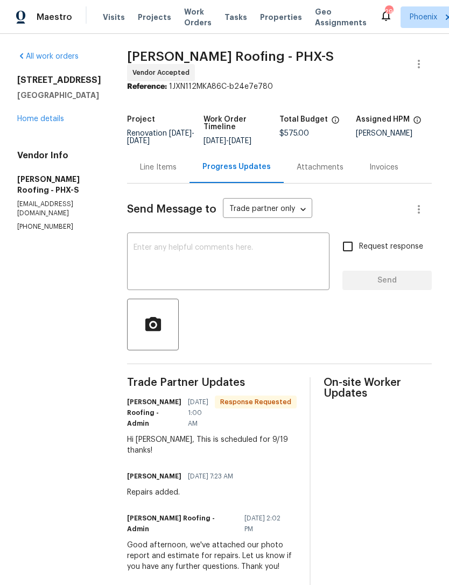
click at [240, 261] on textarea at bounding box center [227, 263] width 189 height 38
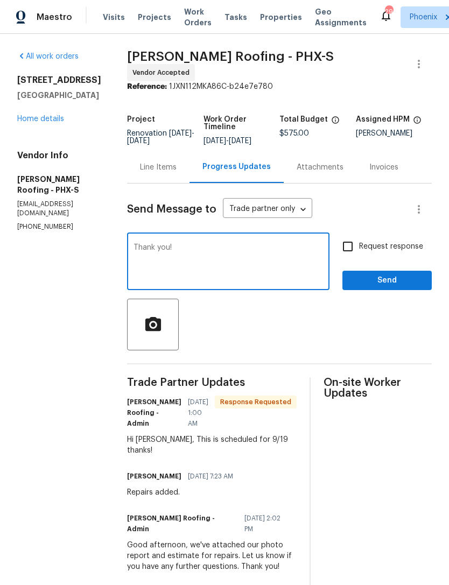
type textarea "Thank you!"
click at [420, 280] on button "Send" at bounding box center [386, 281] width 89 height 20
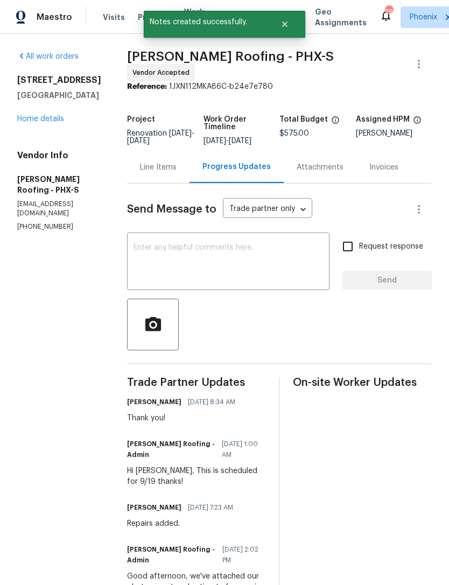
click at [53, 123] on link "Home details" at bounding box center [40, 119] width 47 height 8
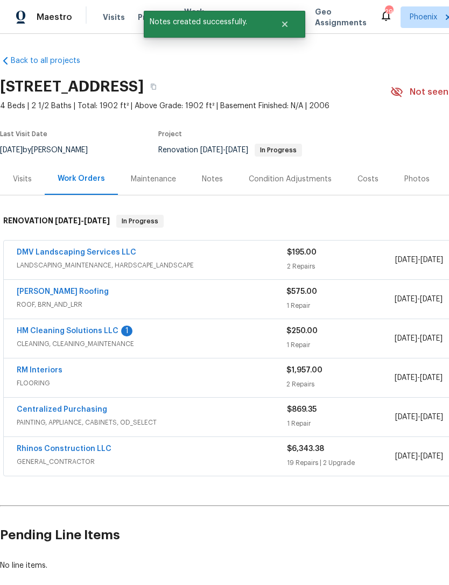
click at [104, 335] on link "HM Cleaning Solutions LLC" at bounding box center [68, 331] width 102 height 8
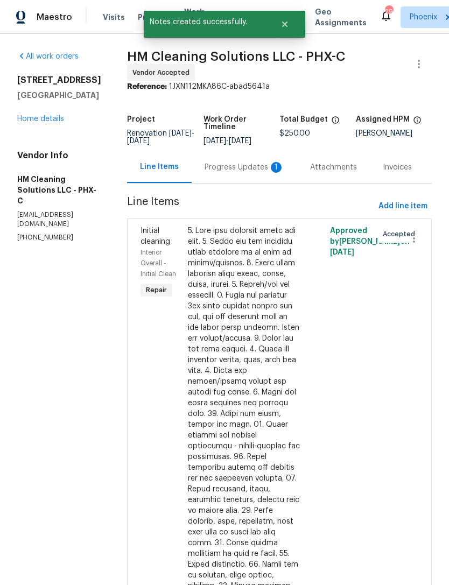
click at [245, 173] on div "Progress Updates 1" at bounding box center [244, 167] width 80 height 11
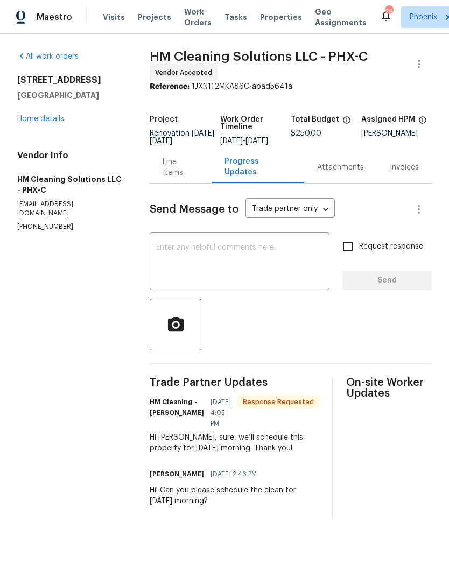
click at [257, 273] on textarea at bounding box center [239, 263] width 167 height 38
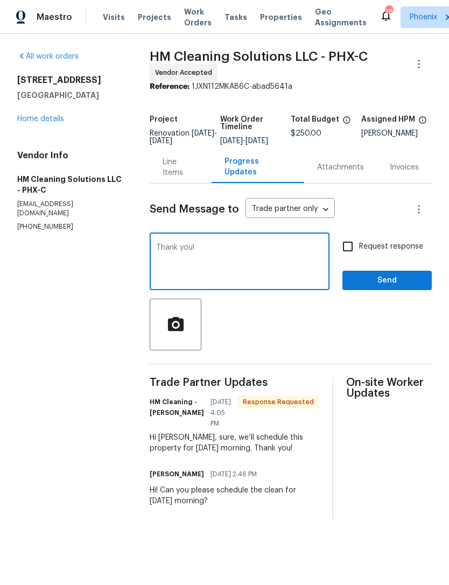
type textarea "Thank you!"
click at [408, 287] on span "Send" at bounding box center [387, 280] width 72 height 13
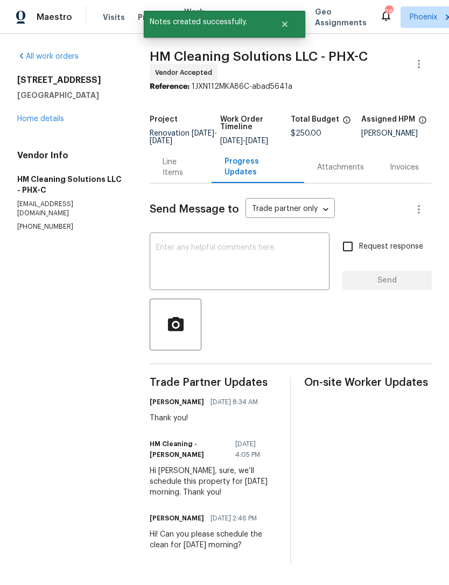
click at [58, 123] on link "Home details" at bounding box center [40, 119] width 47 height 8
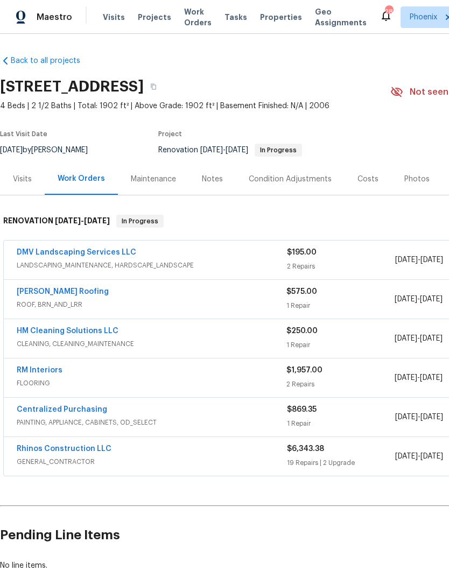
click at [96, 335] on link "HM Cleaning Solutions LLC" at bounding box center [68, 331] width 102 height 8
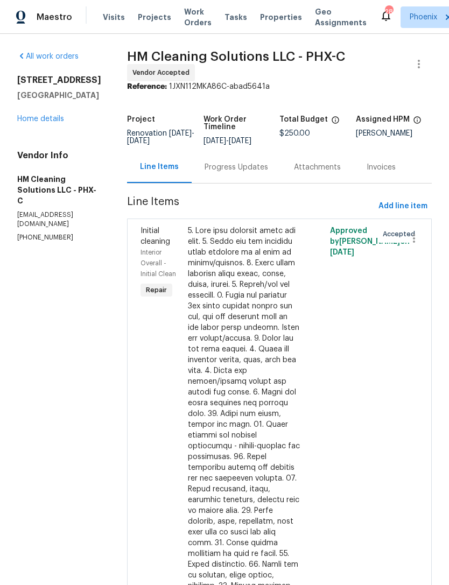
click at [268, 173] on div "Progress Updates" at bounding box center [235, 167] width 63 height 11
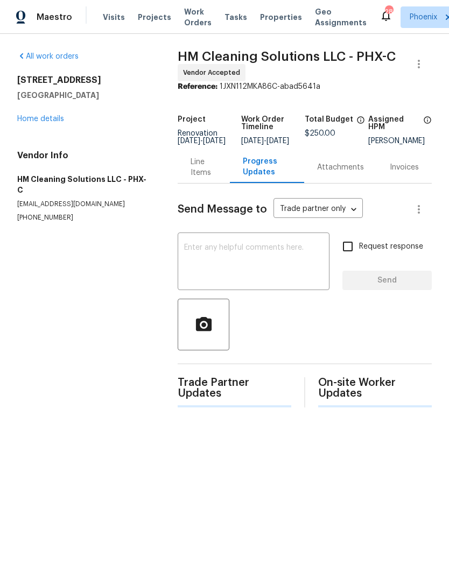
click at [274, 266] on textarea at bounding box center [253, 263] width 139 height 38
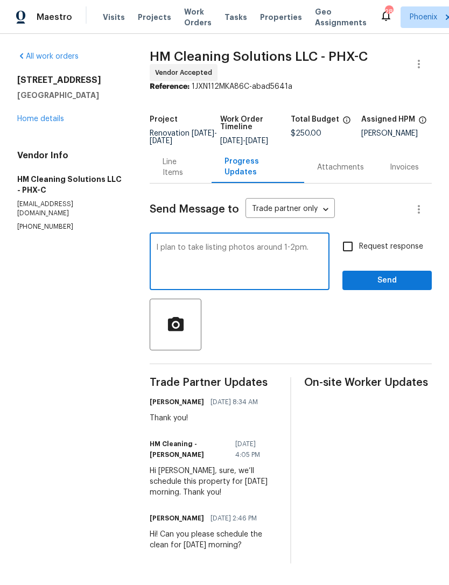
type textarea "I plan to take listing photos around 1-2pm."
click at [396, 287] on span "Send" at bounding box center [387, 280] width 72 height 13
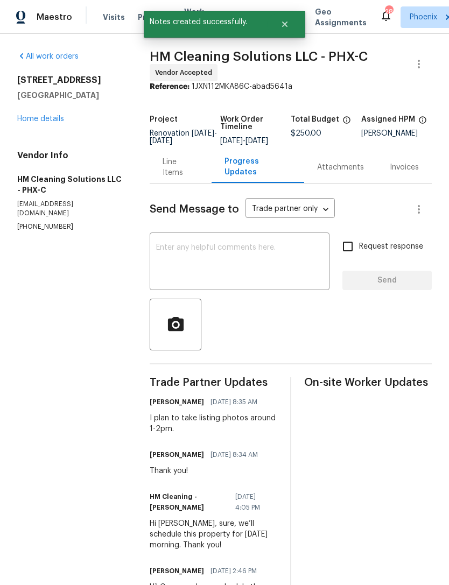
click at [58, 123] on link "Home details" at bounding box center [40, 119] width 47 height 8
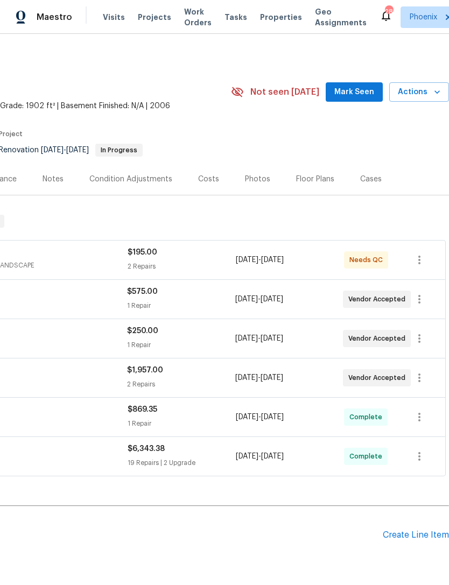
scroll to position [0, 159]
click at [361, 102] on button "Mark Seen" at bounding box center [353, 92] width 57 height 20
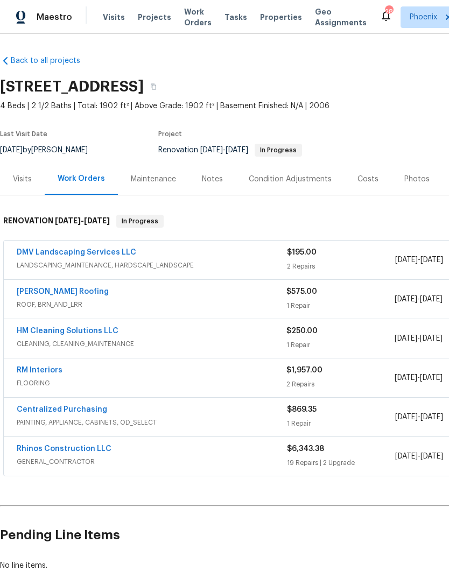
scroll to position [0, 0]
click at [214, 184] on div "Notes" at bounding box center [212, 179] width 21 height 11
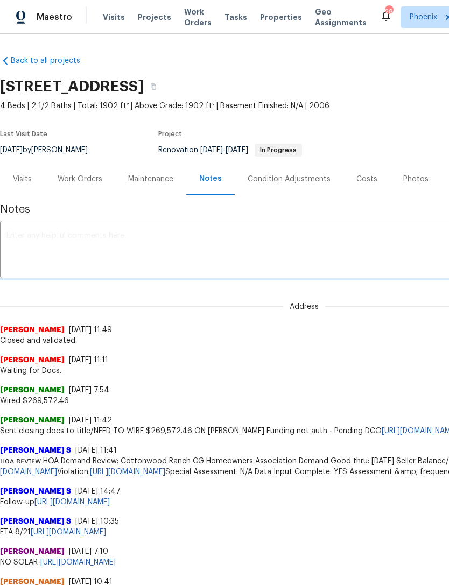
click at [165, 260] on textarea at bounding box center [303, 251] width 595 height 38
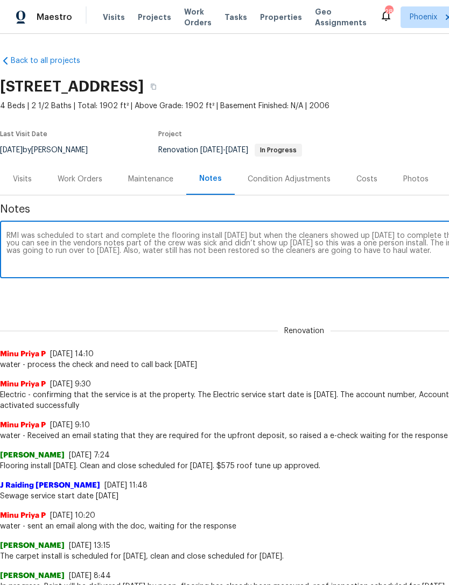
scroll to position [0, 159]
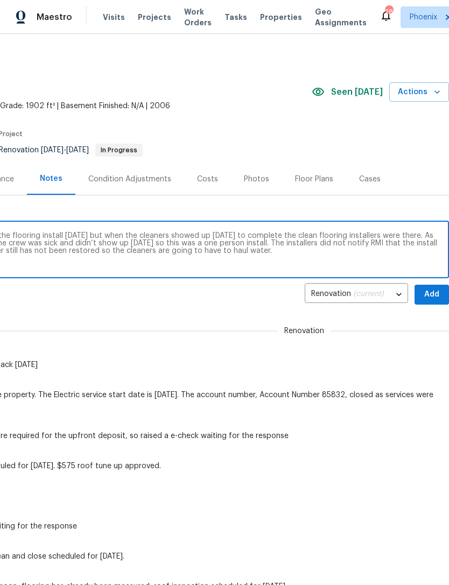
type textarea "RMI was scheduled to start and complete the flooring install on Monday but when…"
click at [434, 301] on span "Add" at bounding box center [431, 294] width 17 height 13
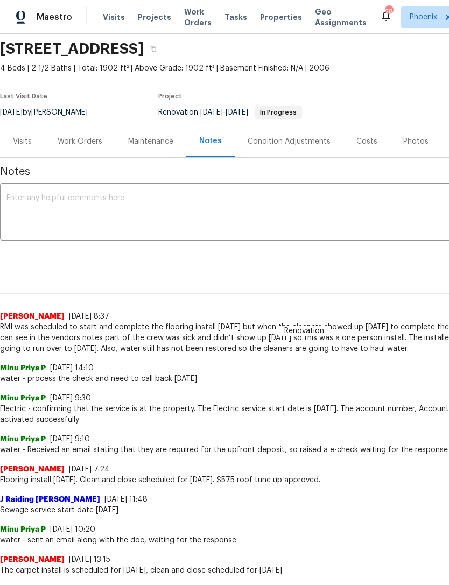
scroll to position [38, 0]
click at [108, 211] on textarea at bounding box center [303, 213] width 595 height 38
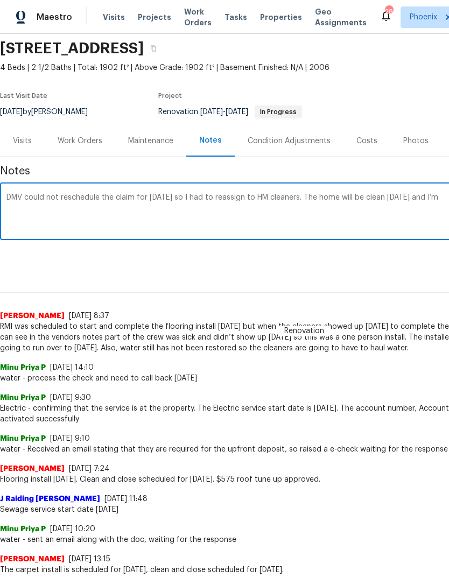
scroll to position [38, 159]
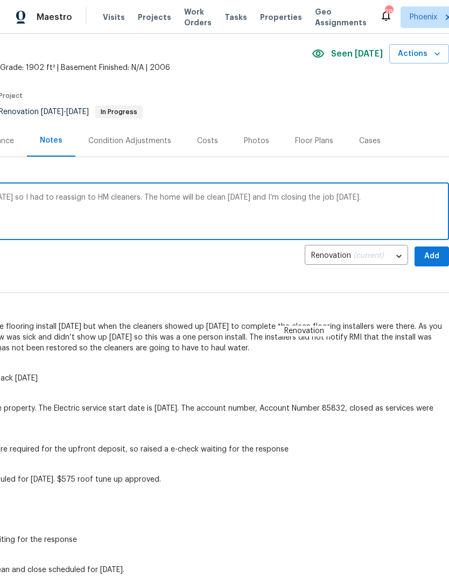
type textarea "DMV could not reschedule the claim for Wednesday so I had to reassign to HM cle…"
click at [432, 263] on span "Add" at bounding box center [431, 256] width 17 height 13
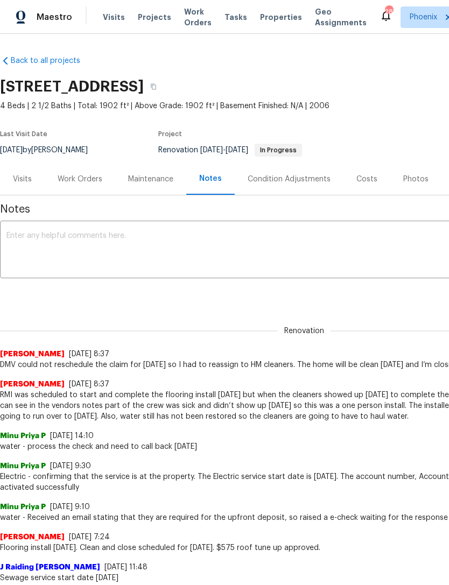
scroll to position [0, 0]
click at [88, 184] on div "Work Orders" at bounding box center [80, 179] width 45 height 11
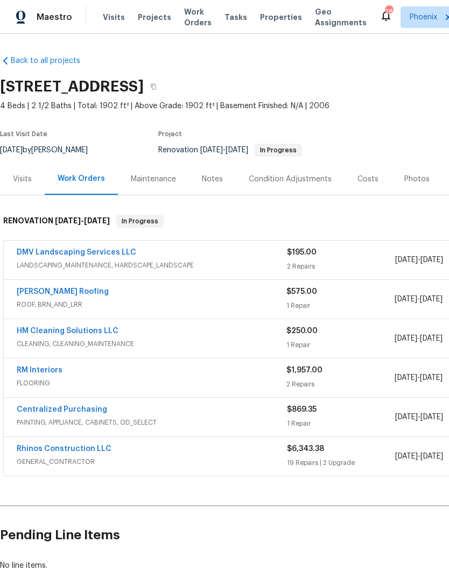
click at [85, 335] on link "HM Cleaning Solutions LLC" at bounding box center [68, 331] width 102 height 8
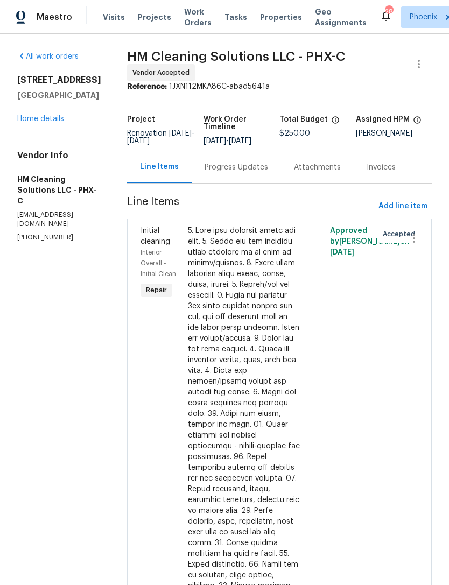
click at [268, 173] on div "Progress Updates" at bounding box center [235, 167] width 63 height 11
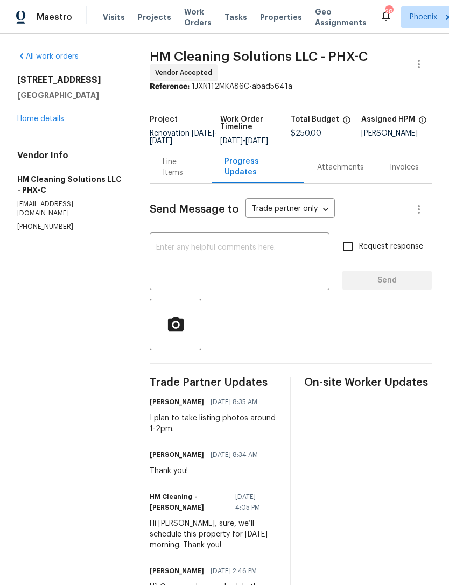
click at [256, 276] on textarea at bounding box center [239, 263] width 167 height 38
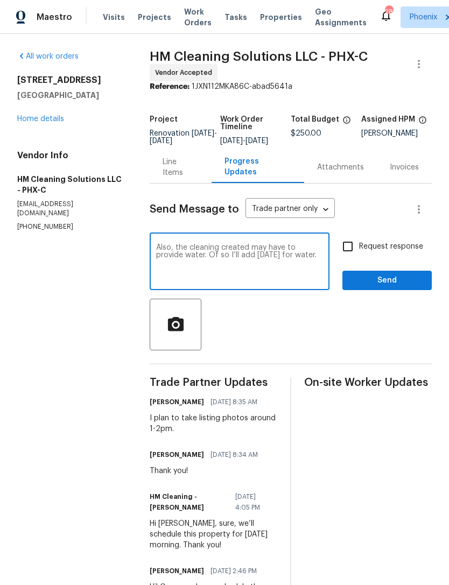
click at [228, 275] on textarea "Also, the cleaning created may have to provide water. Of so I’ll add Monday for…" at bounding box center [239, 263] width 167 height 38
type textarea "Also, the cleaning created may have to provide water. If so I’ll add Monday for…"
click at [410, 287] on span "Send" at bounding box center [387, 280] width 72 height 13
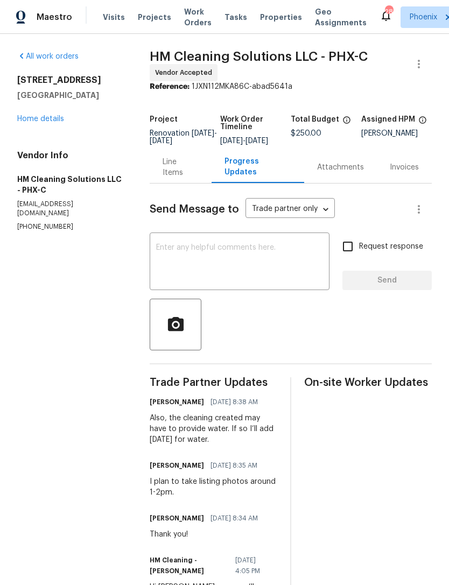
click at [53, 123] on link "Home details" at bounding box center [40, 119] width 47 height 8
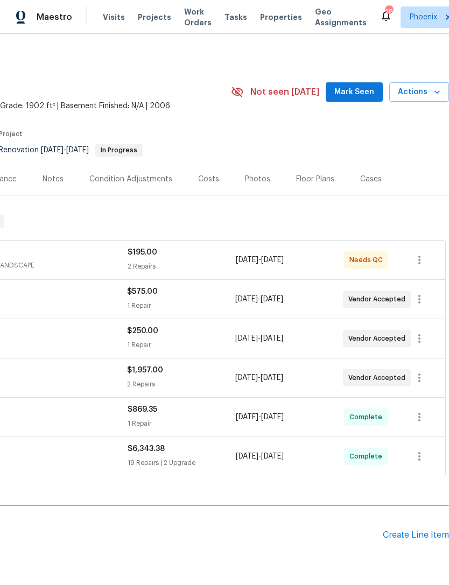
scroll to position [0, 159]
click at [362, 99] on span "Mark Seen" at bounding box center [354, 92] width 40 height 13
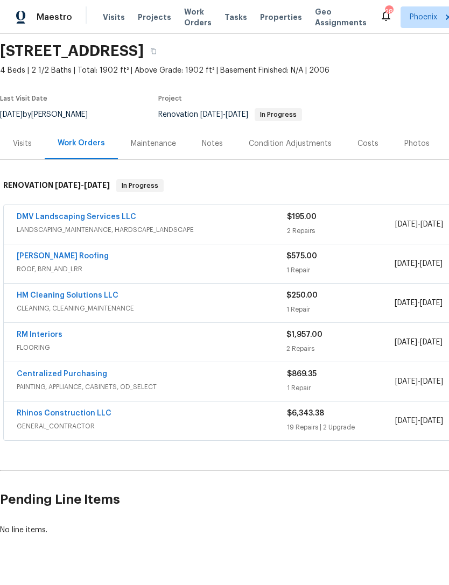
scroll to position [35, 0]
click at [217, 150] on div "Notes" at bounding box center [212, 144] width 21 height 11
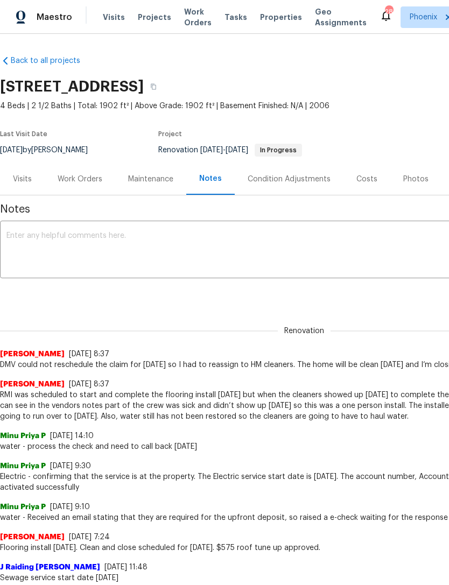
click at [80, 184] on div "Work Orders" at bounding box center [80, 179] width 45 height 11
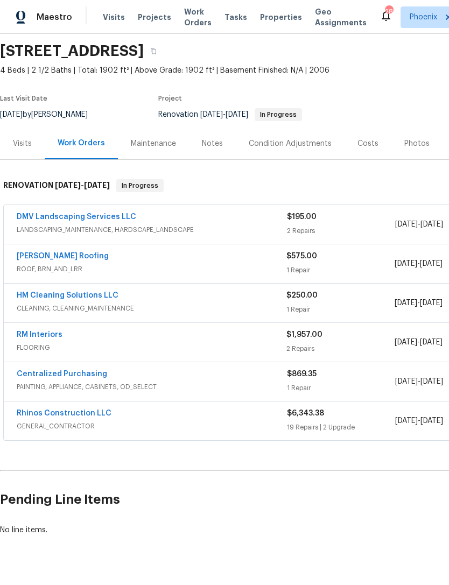
scroll to position [35, 0]
click at [41, 339] on link "RM Interiors" at bounding box center [40, 335] width 46 height 8
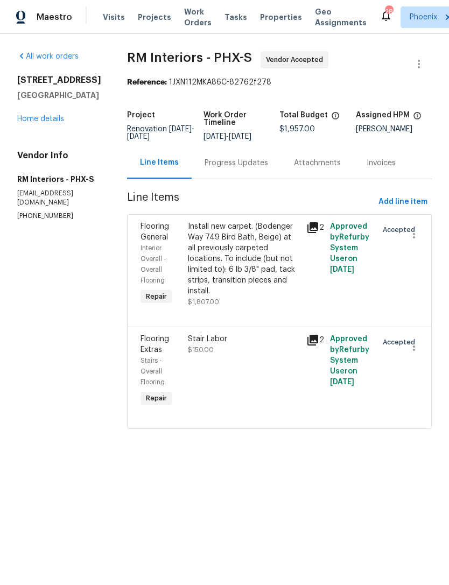
click at [236, 168] on div "Progress Updates" at bounding box center [235, 163] width 63 height 11
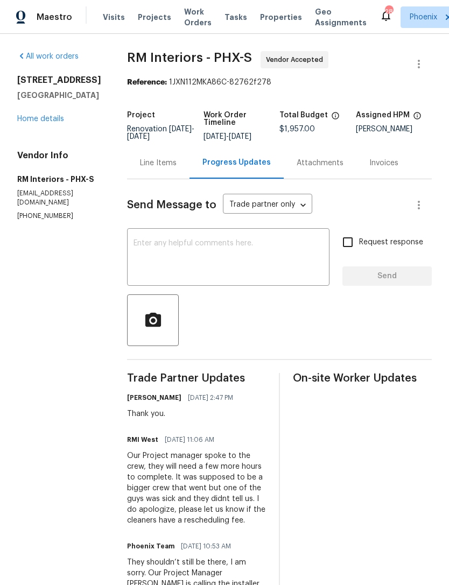
click at [158, 168] on div "Line Items" at bounding box center [158, 163] width 37 height 11
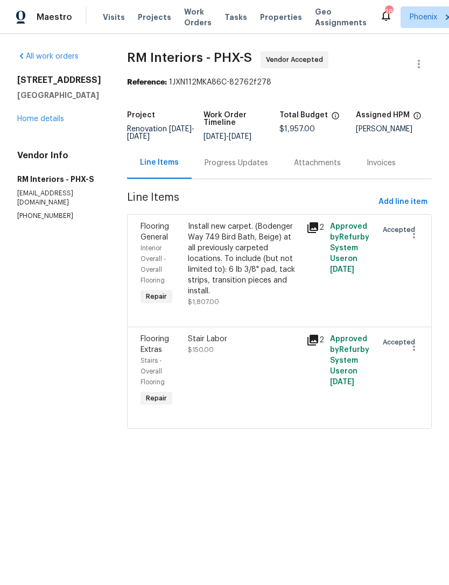
click at [267, 265] on div "Install new carpet. (Bodenger Way 749 Bird Bath, Beige) at all previously carpe…" at bounding box center [244, 258] width 112 height 75
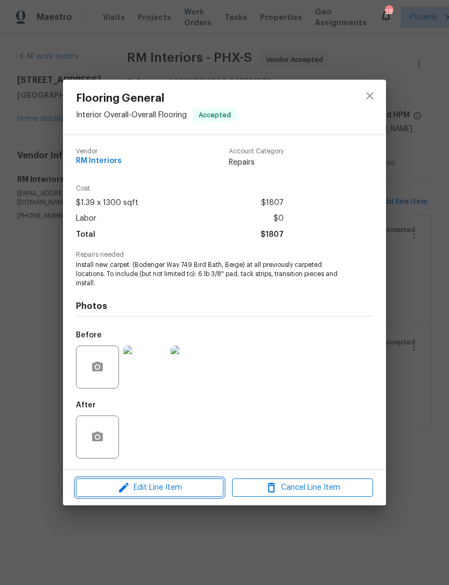
click at [162, 497] on button "Edit Line Item" at bounding box center [149, 487] width 147 height 19
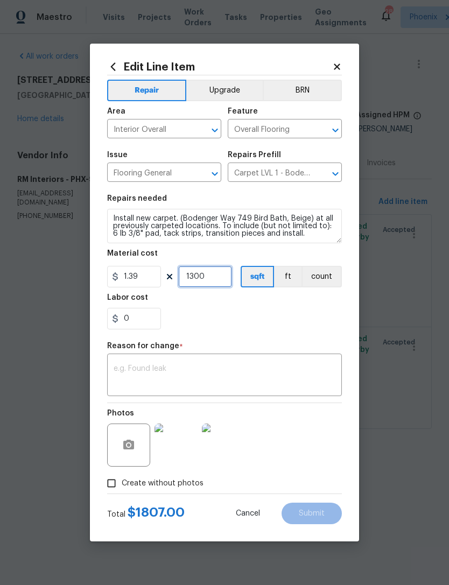
click at [225, 281] on input "1300" at bounding box center [205, 277] width 54 height 22
type input "1"
click at [151, 275] on input "1.39" at bounding box center [134, 277] width 54 height 22
type input "1571.02"
click at [244, 366] on textarea at bounding box center [224, 376] width 222 height 23
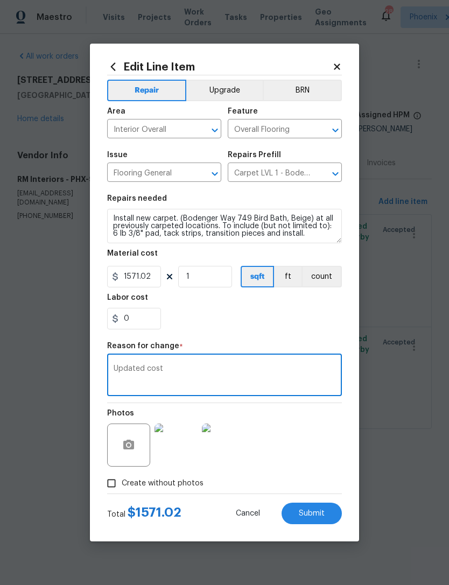
type textarea "Updated cost"
click at [342, 317] on div "Edit Line Item Repair Upgrade BRN Area Interior Overall ​ Feature Overall Floor…" at bounding box center [224, 292] width 269 height 497
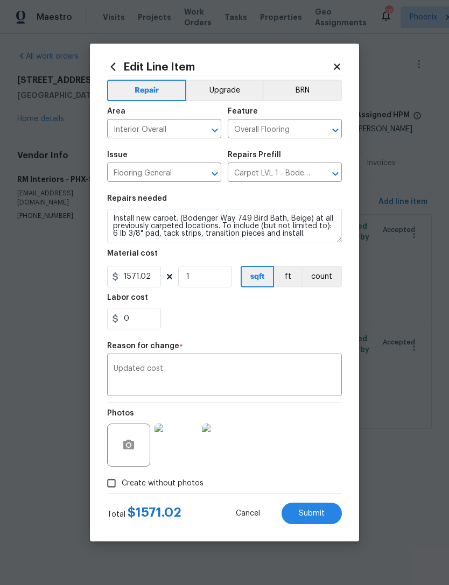
click at [317, 518] on button "Submit" at bounding box center [311, 513] width 60 height 22
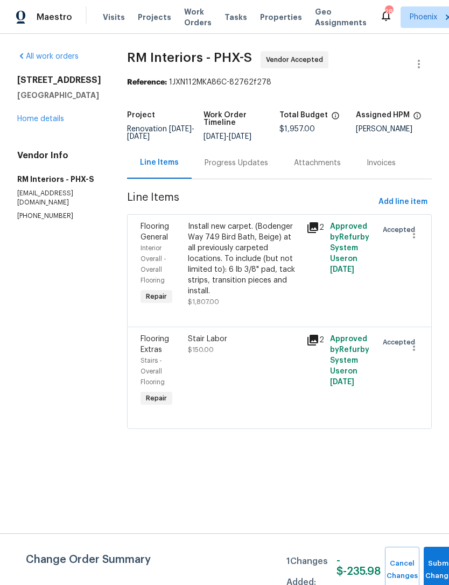
click at [282, 355] on div "Stair Labor $150.00" at bounding box center [244, 344] width 112 height 22
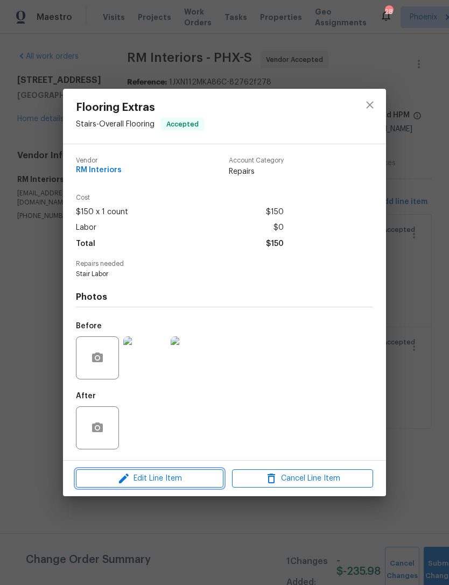
click at [188, 480] on span "Edit Line Item" at bounding box center [149, 478] width 141 height 13
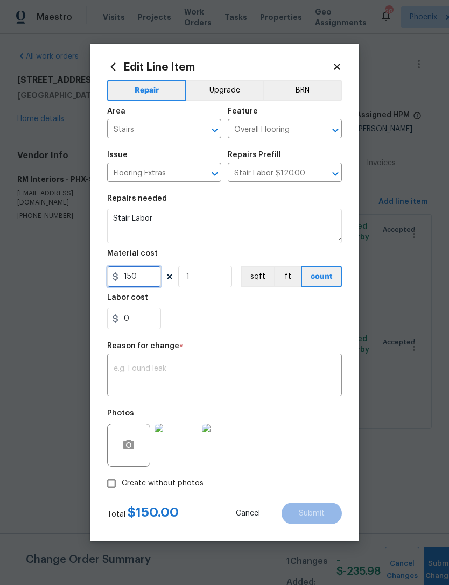
click at [150, 283] on input "150" at bounding box center [134, 277] width 54 height 22
type input "45"
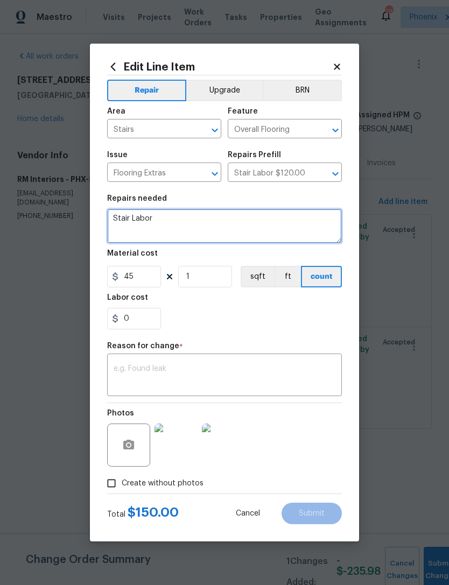
click at [232, 225] on textarea "Stair Labor" at bounding box center [224, 226] width 234 height 34
type textarea "Stair Labor- reduced cost to pay cleaners trip charge."
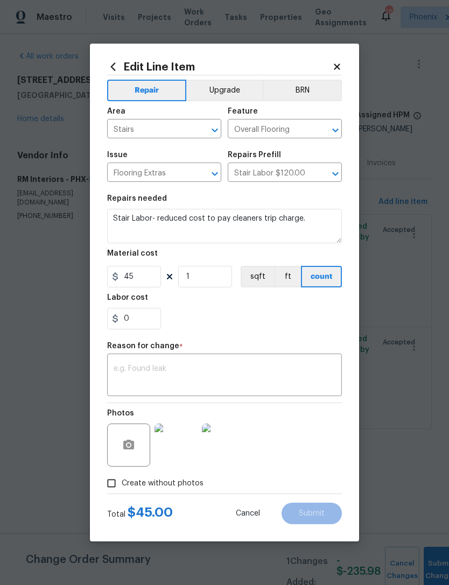
click at [204, 372] on textarea at bounding box center [224, 376] width 222 height 23
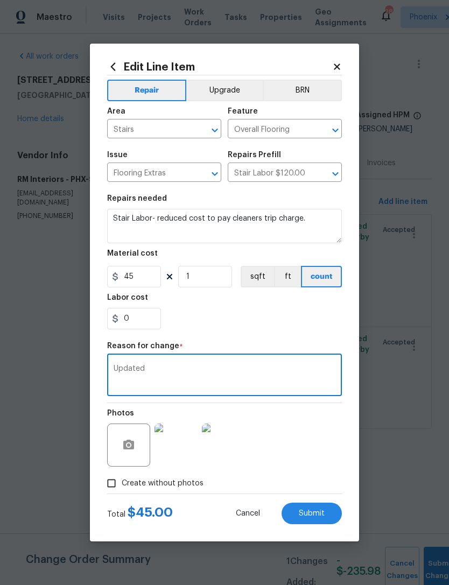
type textarea "Updated"
click at [286, 327] on div "0" at bounding box center [224, 319] width 234 height 22
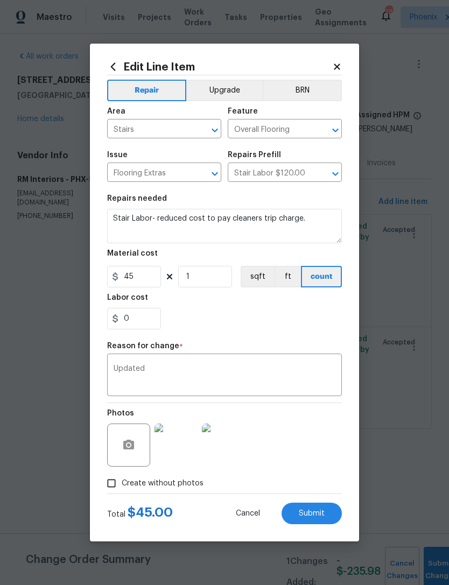
click at [311, 516] on span "Submit" at bounding box center [311, 513] width 26 height 8
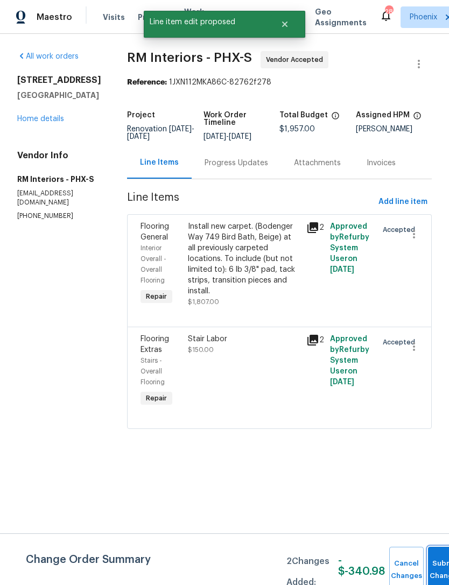
click at [437, 564] on button "Submit Changes" at bounding box center [445, 569] width 34 height 46
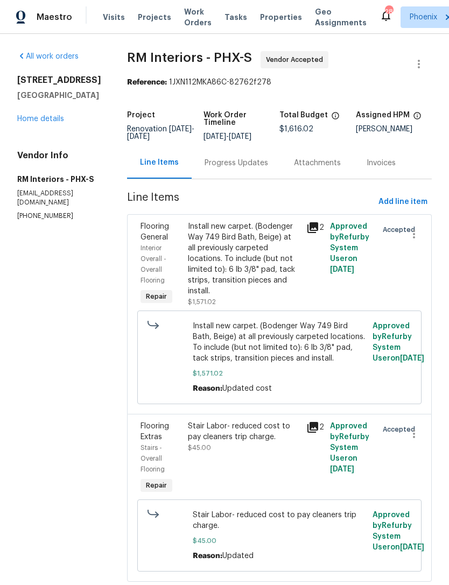
click at [45, 123] on link "Home details" at bounding box center [40, 119] width 47 height 8
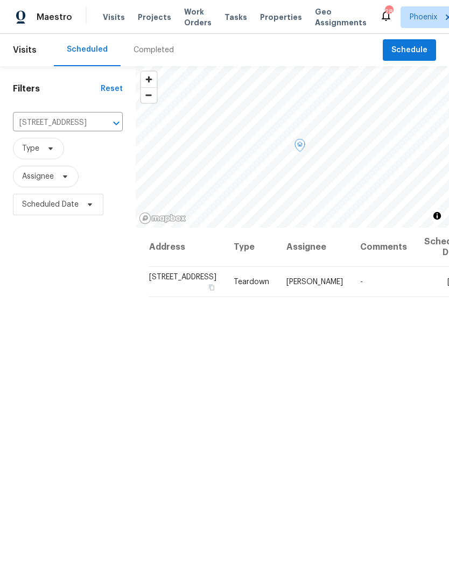
click at [0, 0] on icon at bounding box center [0, 0] width 0 height 0
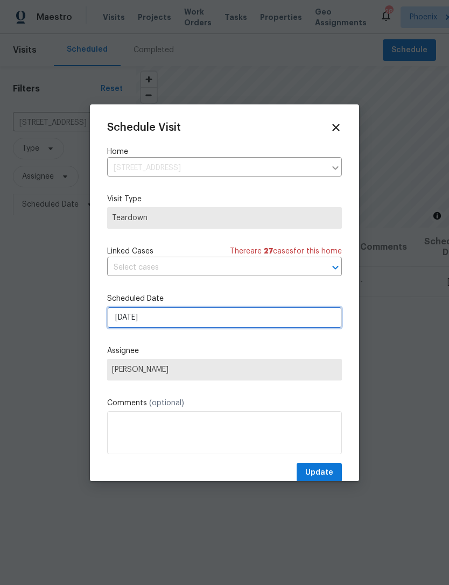
click at [237, 323] on input "9/17/2025" at bounding box center [224, 318] width 234 height 22
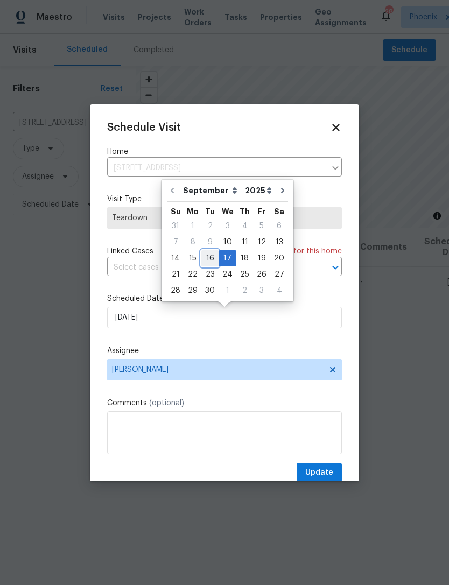
click at [207, 260] on div "16" at bounding box center [209, 258] width 17 height 15
type input "9/16/2025"
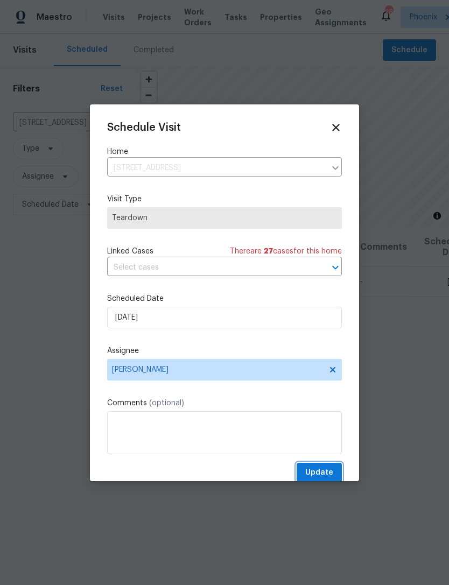
click at [325, 476] on span "Update" at bounding box center [319, 472] width 28 height 13
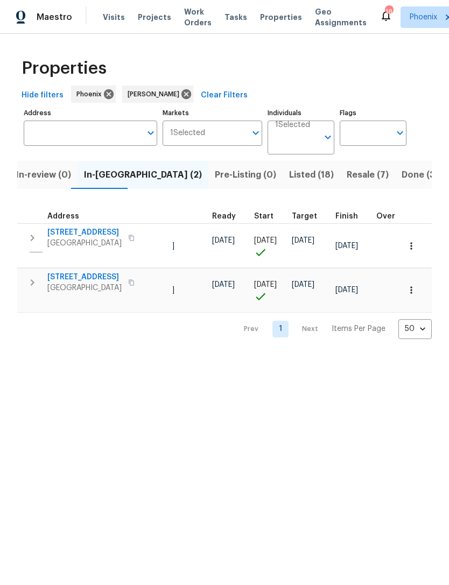
scroll to position [0, 148]
click at [346, 182] on span "Resale (7)" at bounding box center [367, 174] width 42 height 15
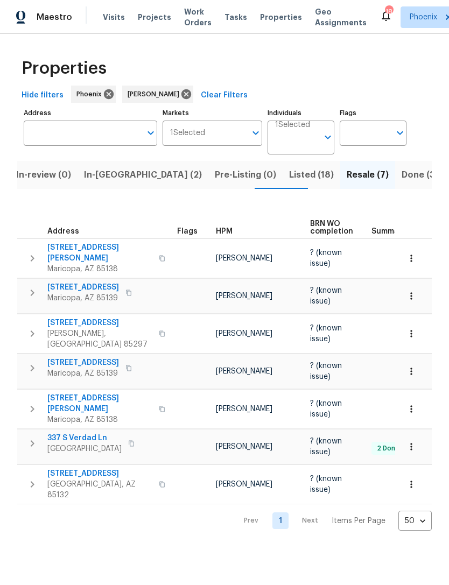
scroll to position [0, 132]
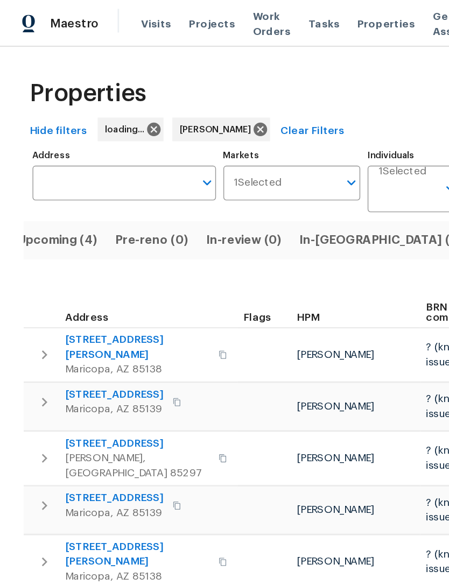
scroll to position [0, 20]
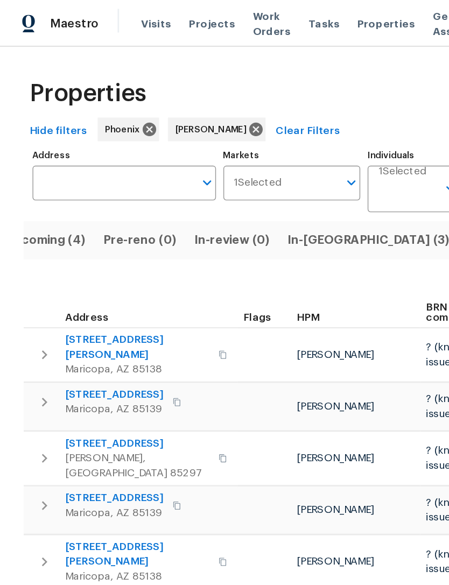
click at [46, 182] on span "Upcoming (4)" at bounding box center [33, 174] width 59 height 15
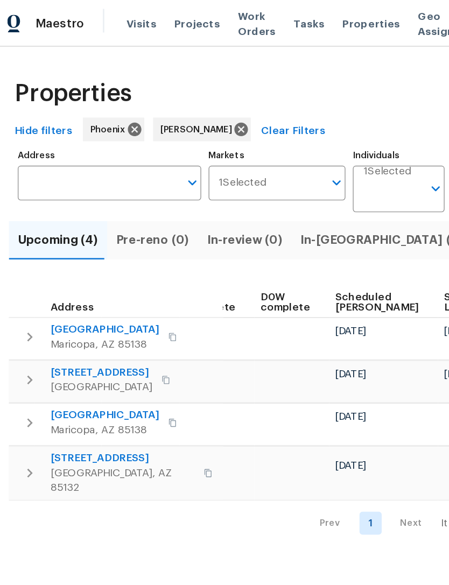
scroll to position [0, 269]
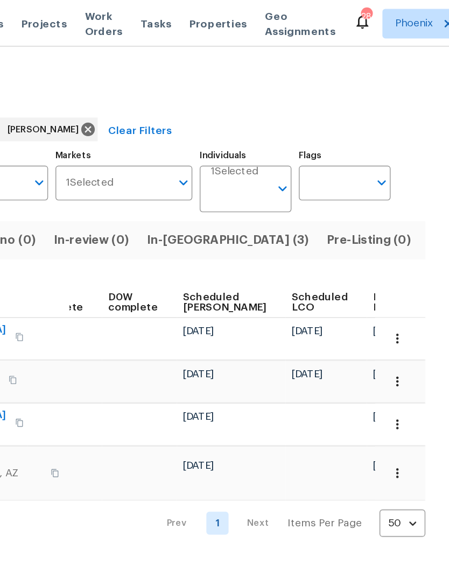
click at [393, 227] on span "Ready Date" at bounding box center [405, 219] width 24 height 15
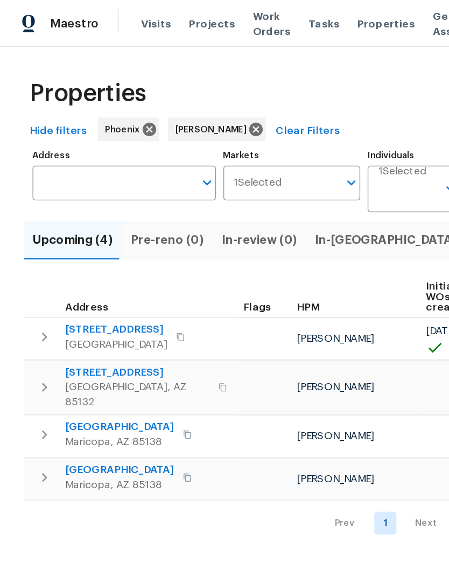
copy div "[STREET_ADDRESS]"
